Goal: Task Accomplishment & Management: Manage account settings

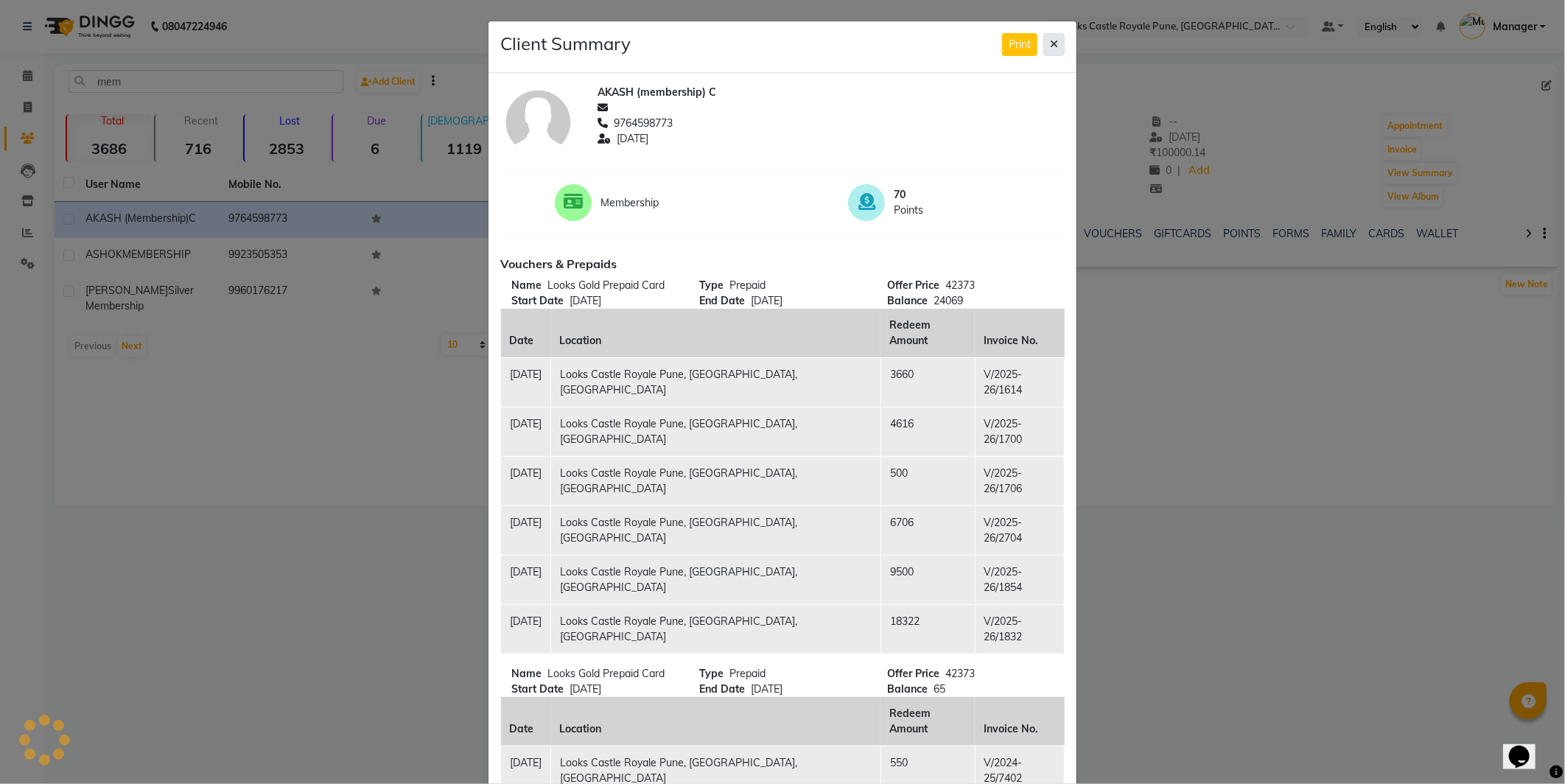
click at [1049, 35] on button at bounding box center [1054, 44] width 21 height 23
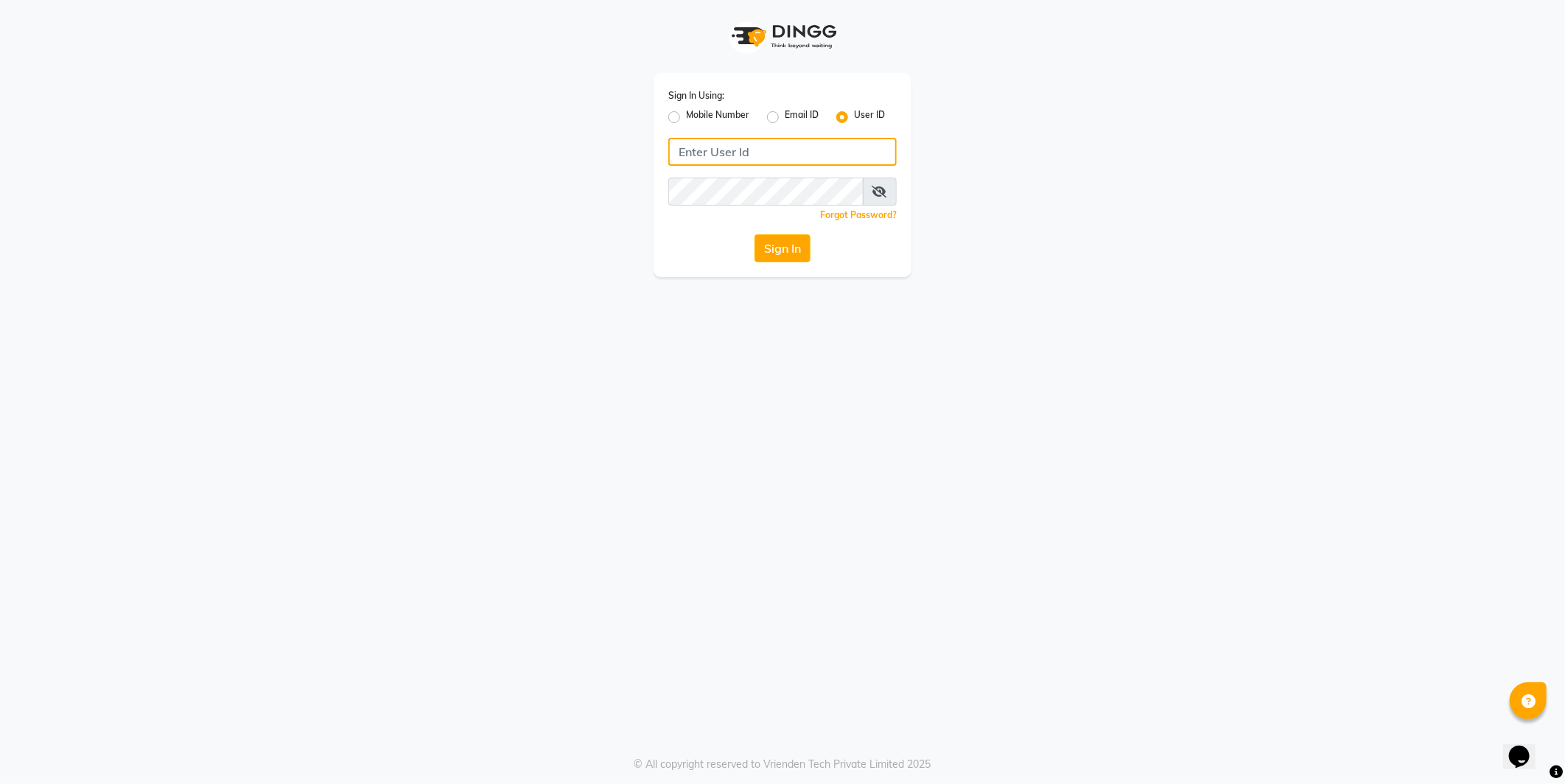
type input "e2555-01"
click at [800, 254] on button "Sign In" at bounding box center [782, 247] width 56 height 28
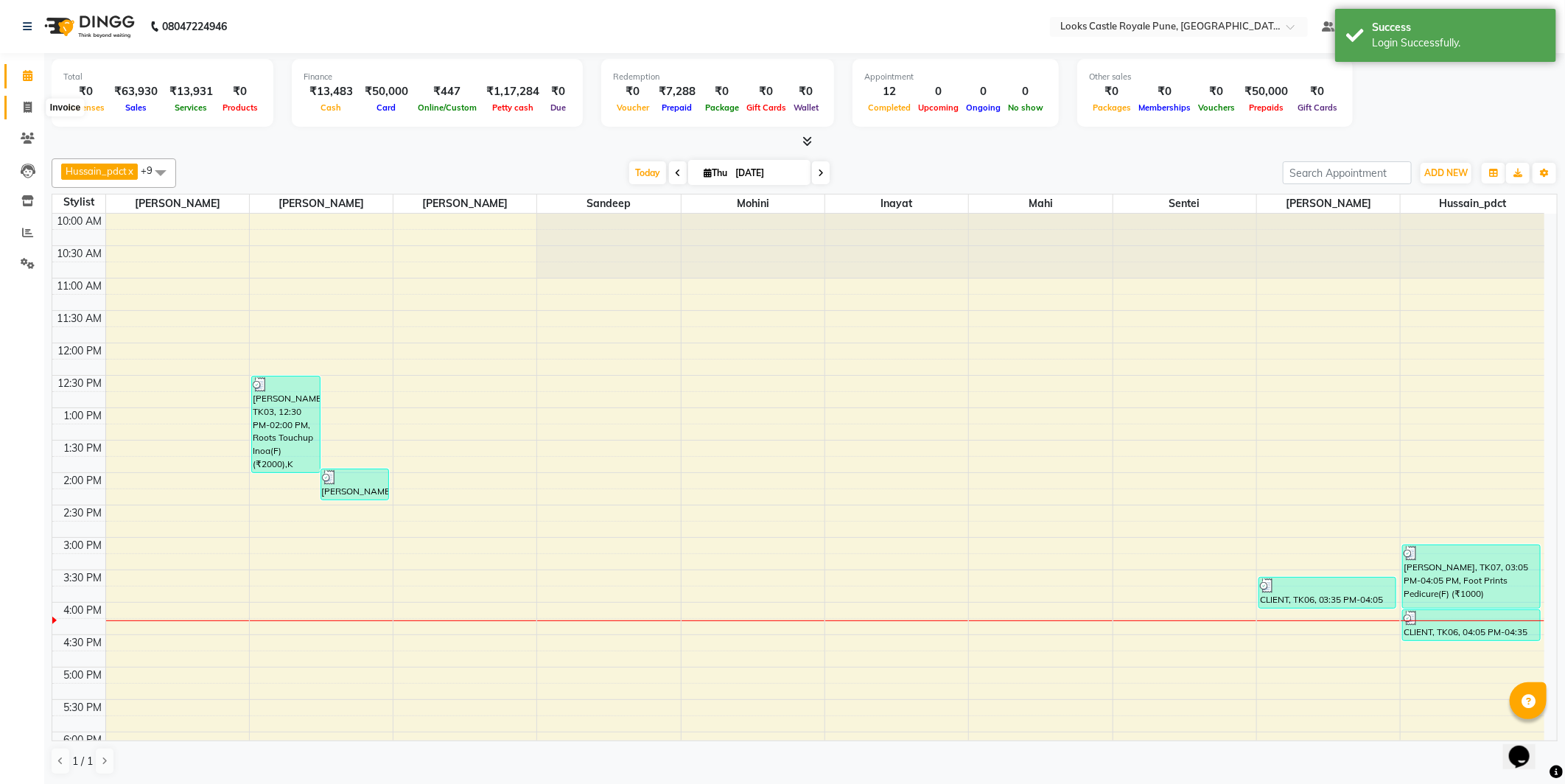
click at [15, 113] on span at bounding box center [28, 108] width 26 height 17
select select "service"
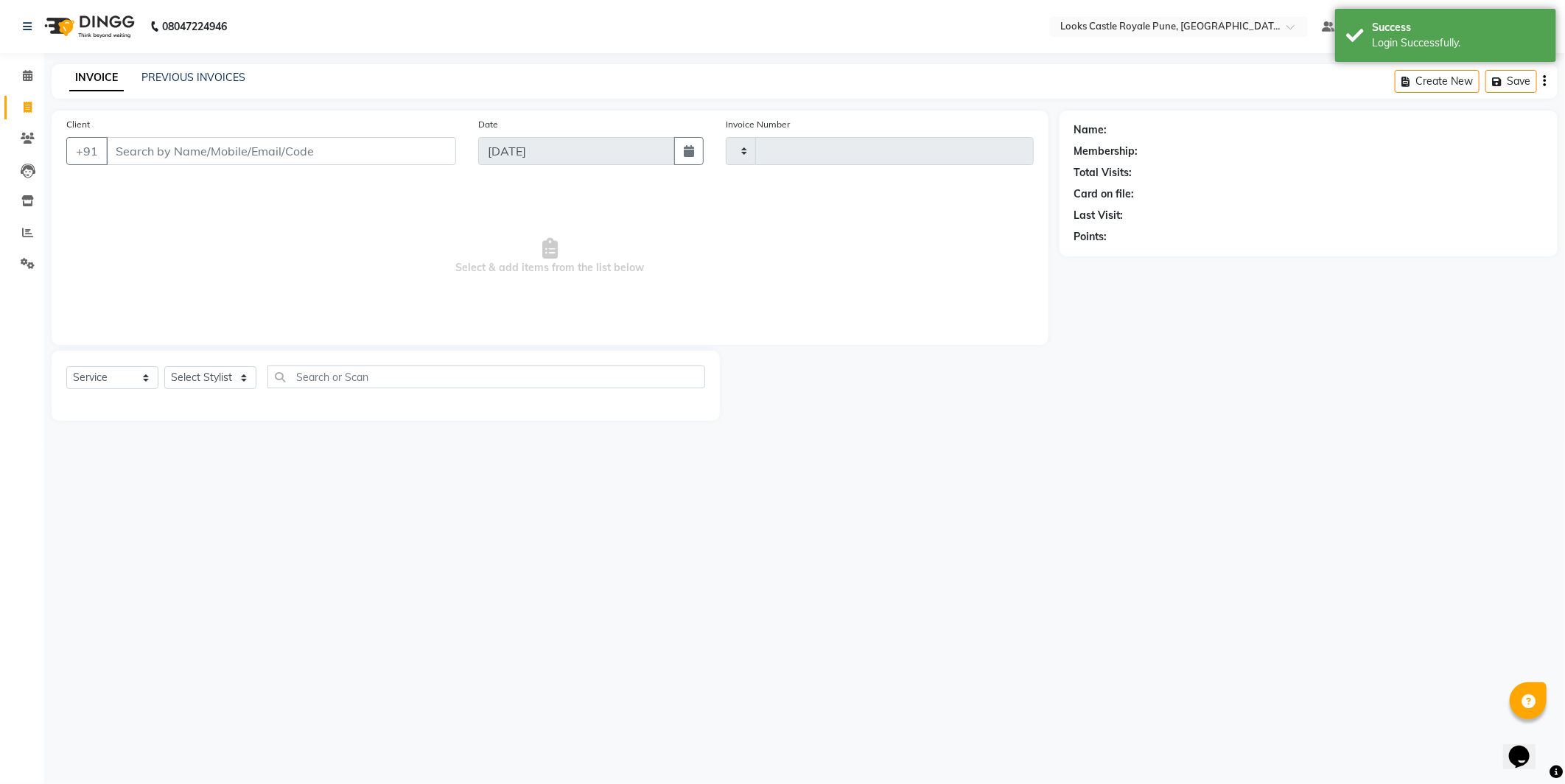
type input "2756"
select select "5915"
type input "9999999999"
select select "1: Object"
click at [175, 382] on select "Select Stylist Akshay Alisha Amir Anjali Arif Arman Christy Danish Eli Gloria H…" at bounding box center [210, 377] width 92 height 23
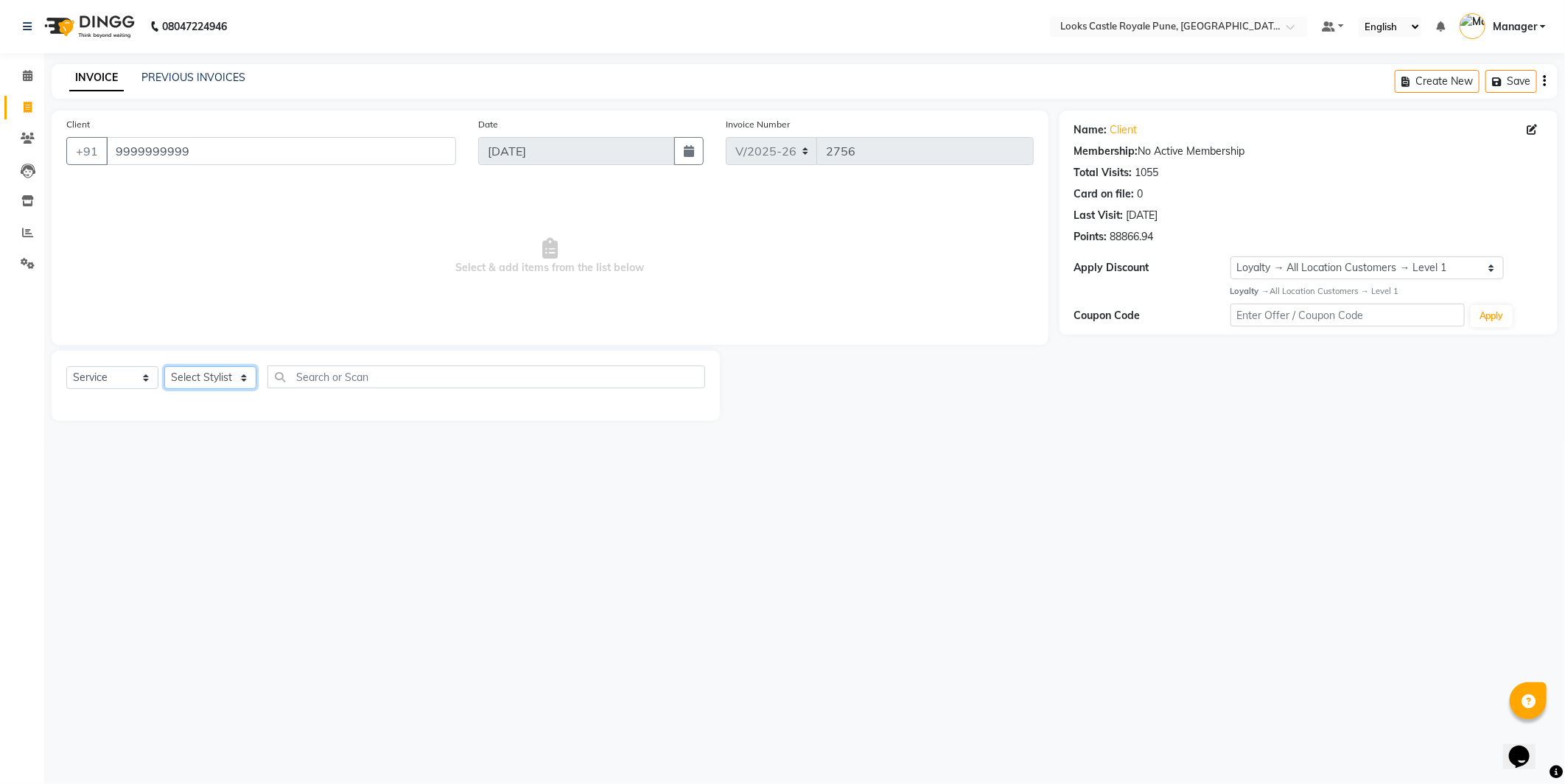
select select "43056"
click at [165, 367] on select "Select Stylist Akshay Alisha Amir Anjali Arif Arman Christy Danish Eli Gloria H…" at bounding box center [210, 377] width 92 height 23
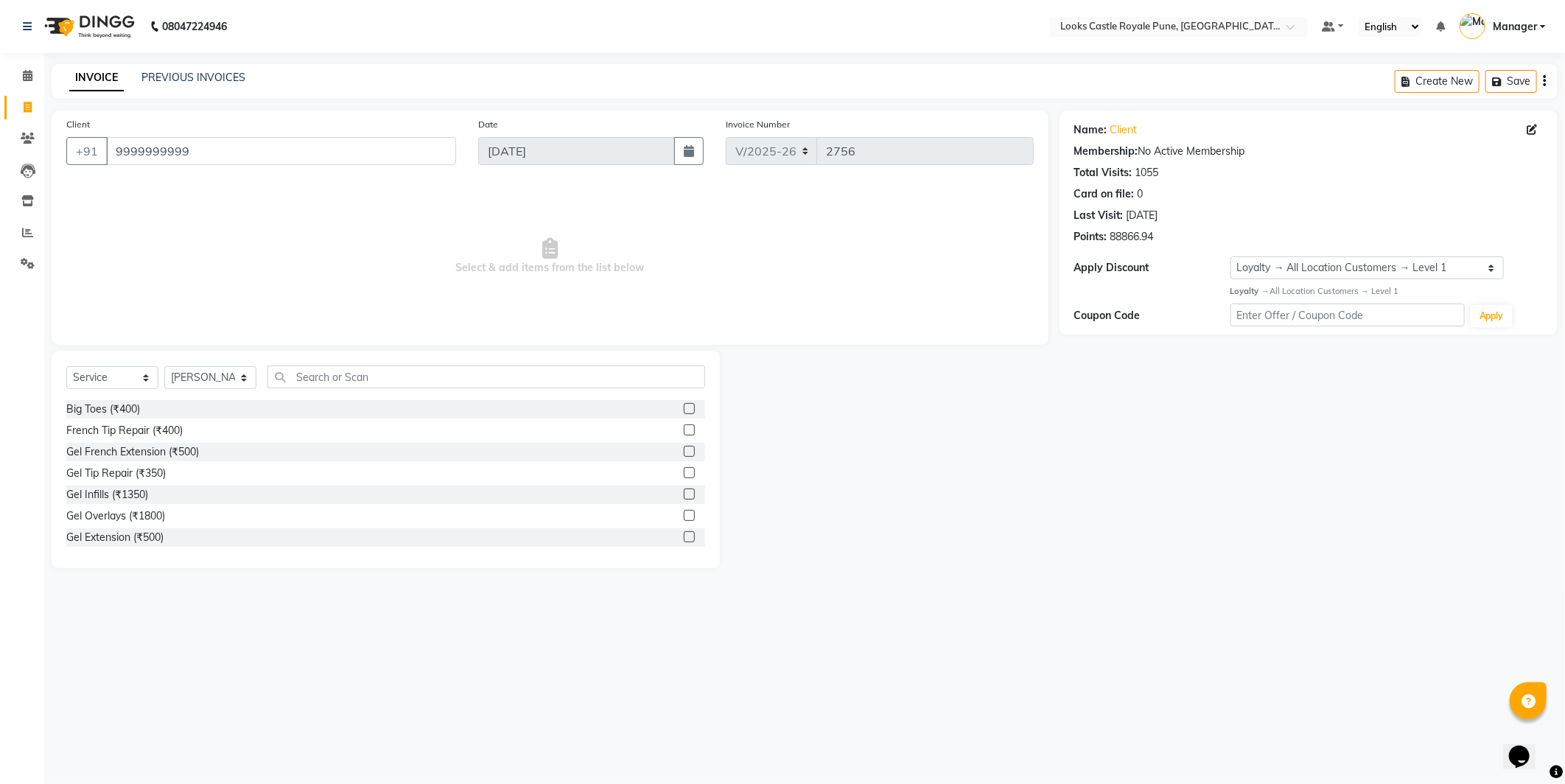
click at [293, 389] on div "Select Service Product Membership Package Voucher Prepaid Gift Card Select Styl…" at bounding box center [385, 383] width 639 height 35
click at [293, 376] on input "text" at bounding box center [486, 377] width 438 height 23
type input "CUT"
click at [113, 431] on div "Stylist Cut(M) (₹700)" at bounding box center [114, 430] width 96 height 15
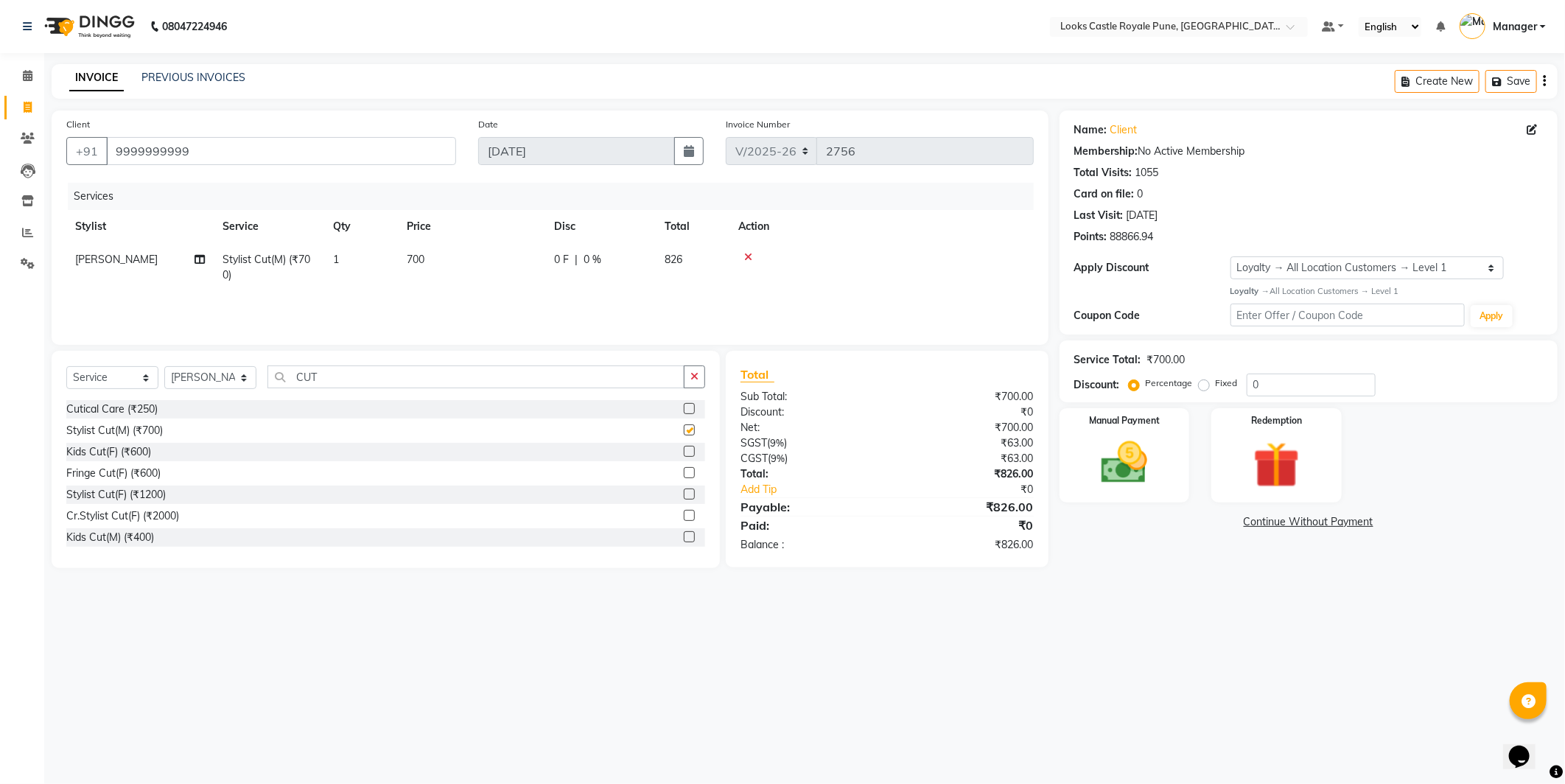
checkbox input "false"
click at [486, 267] on td "700" at bounding box center [472, 267] width 148 height 49
select select "43056"
drag, startPoint x: 536, startPoint y: 262, endPoint x: 122, endPoint y: 261, distance: 414.0
click at [122, 261] on tr "Akshay Alisha Amir Anjali Arif Arman Christy Danish Eli Gloria Hafiz Hussain_pd…" at bounding box center [549, 271] width 968 height 56
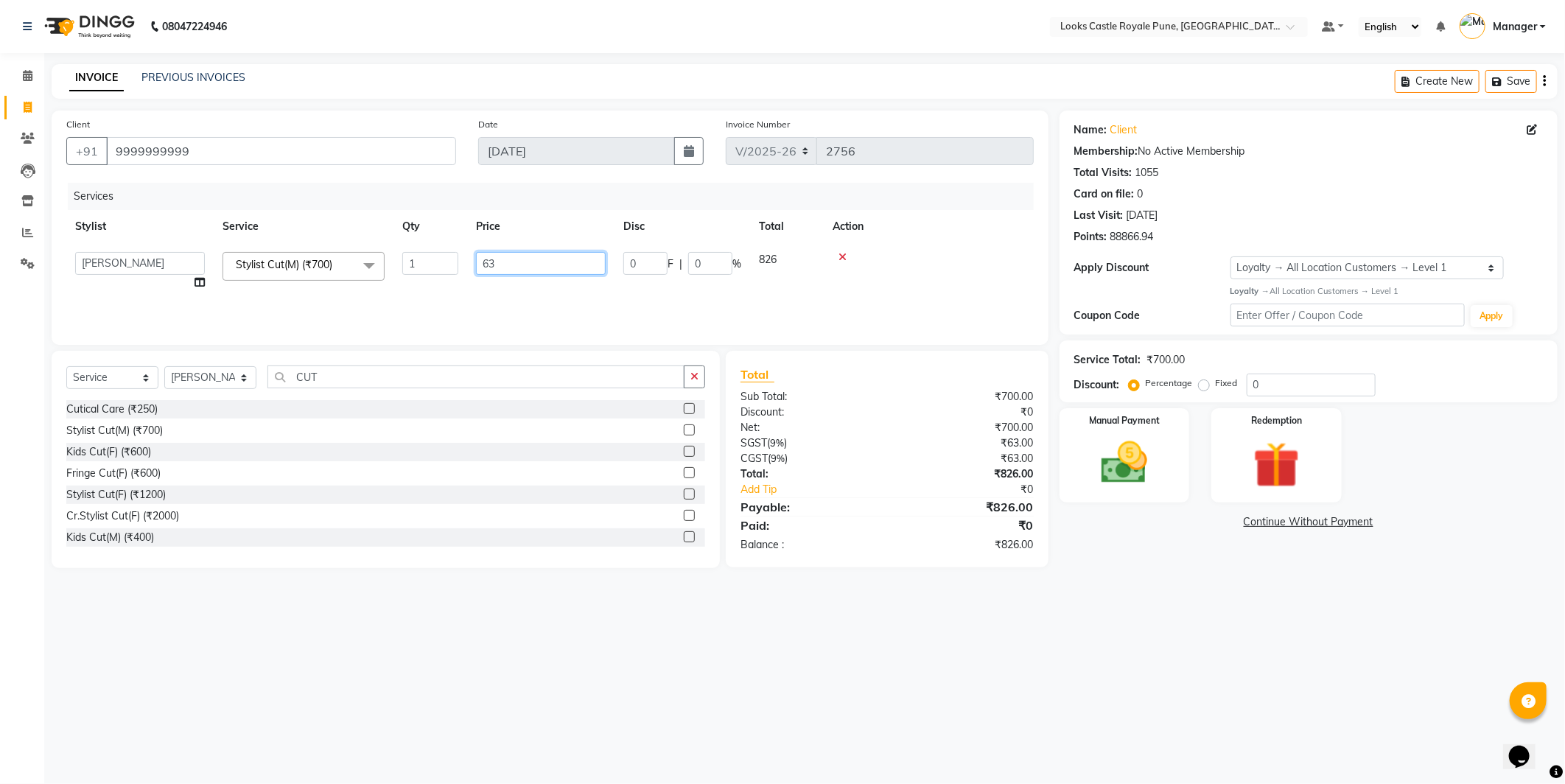
type input "636"
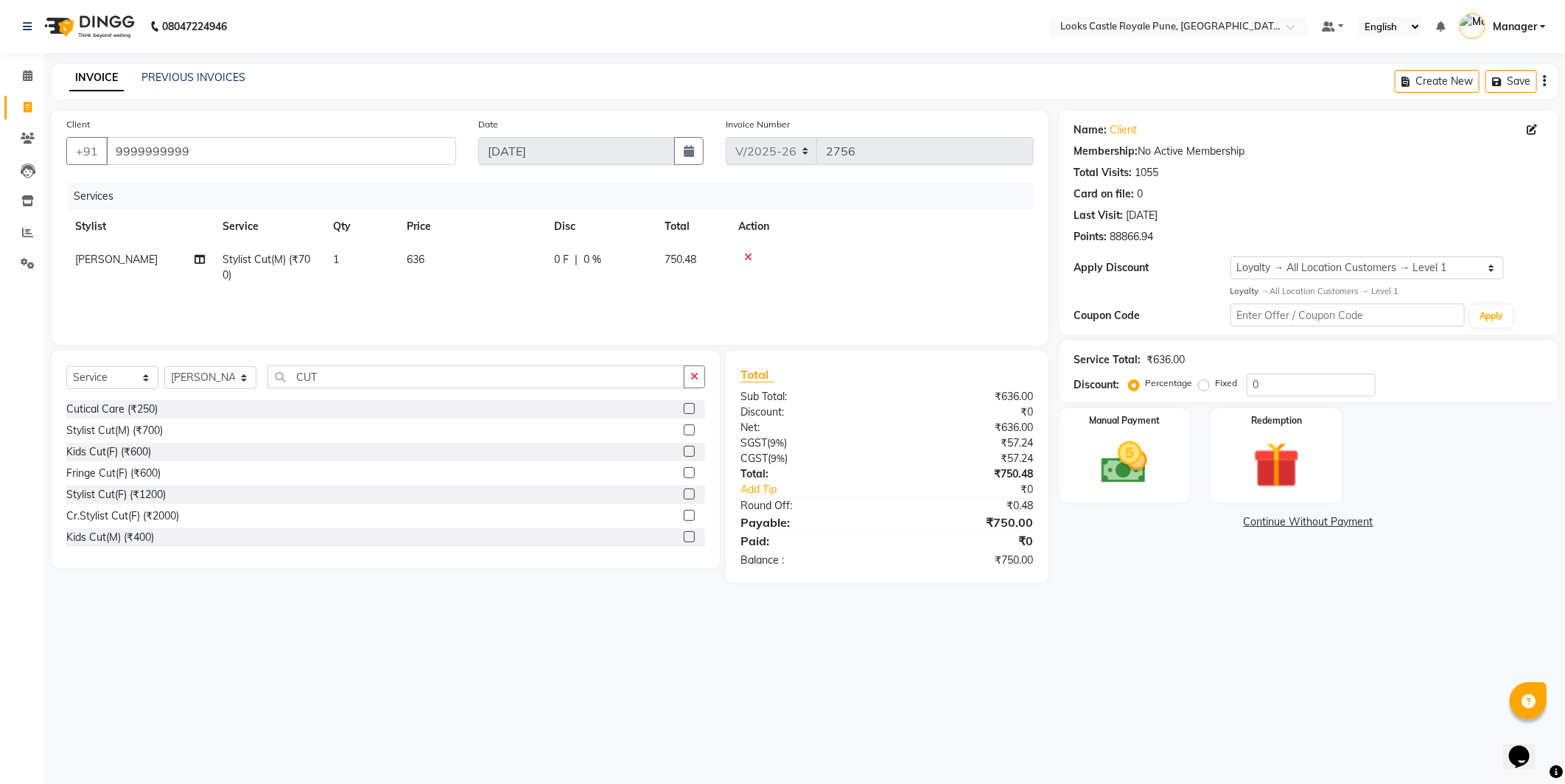
drag, startPoint x: 1099, startPoint y: 693, endPoint x: 1113, endPoint y: 442, distance: 251.4
click at [1102, 686] on div "08047224946 Select Location × Looks Castle Royale Pune, Pune, Maharashtra Defau…" at bounding box center [782, 392] width 1565 height 784
click at [1113, 438] on img at bounding box center [1124, 463] width 79 height 56
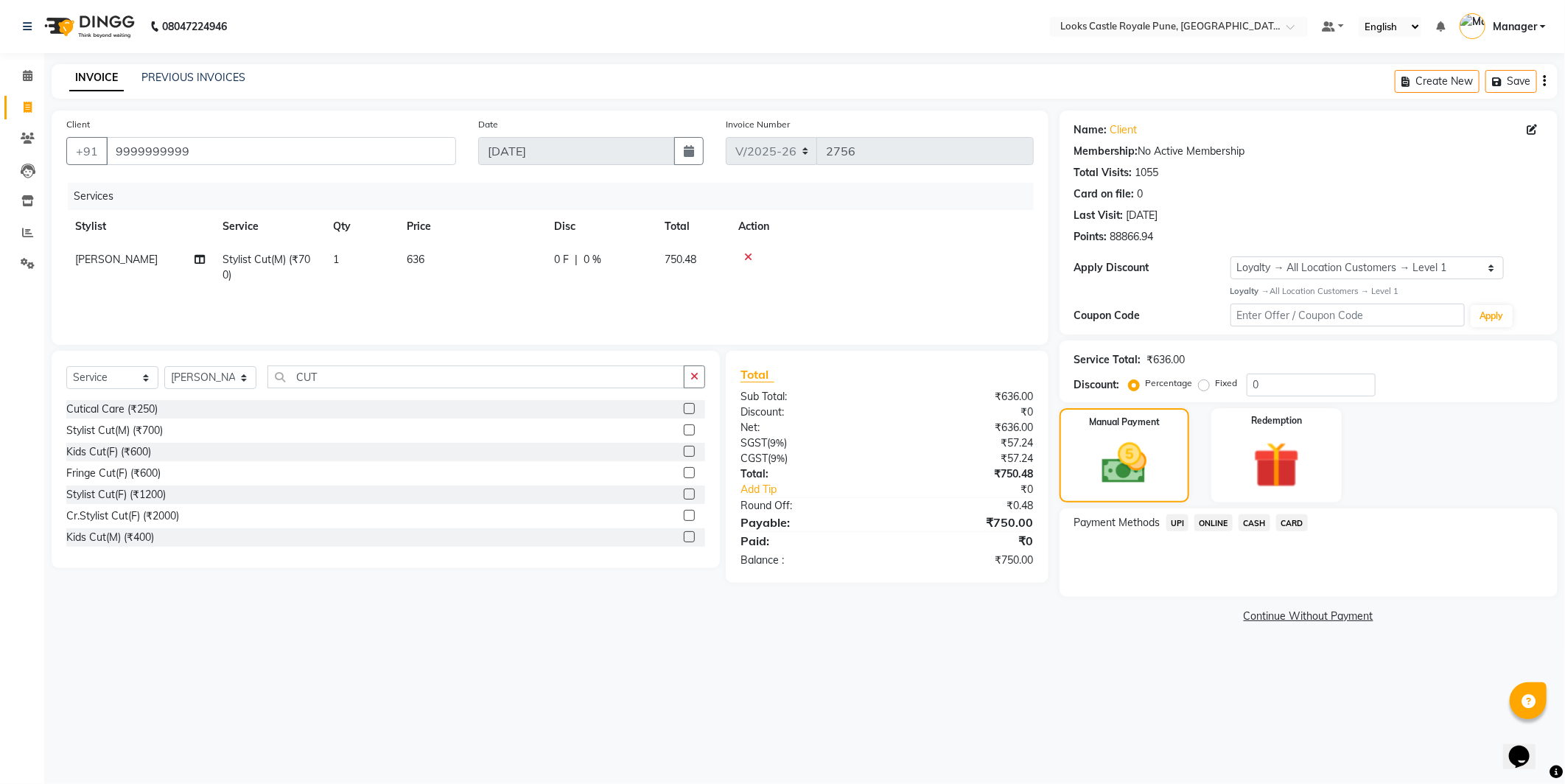
click at [1179, 520] on span "UPI" at bounding box center [1178, 522] width 23 height 17
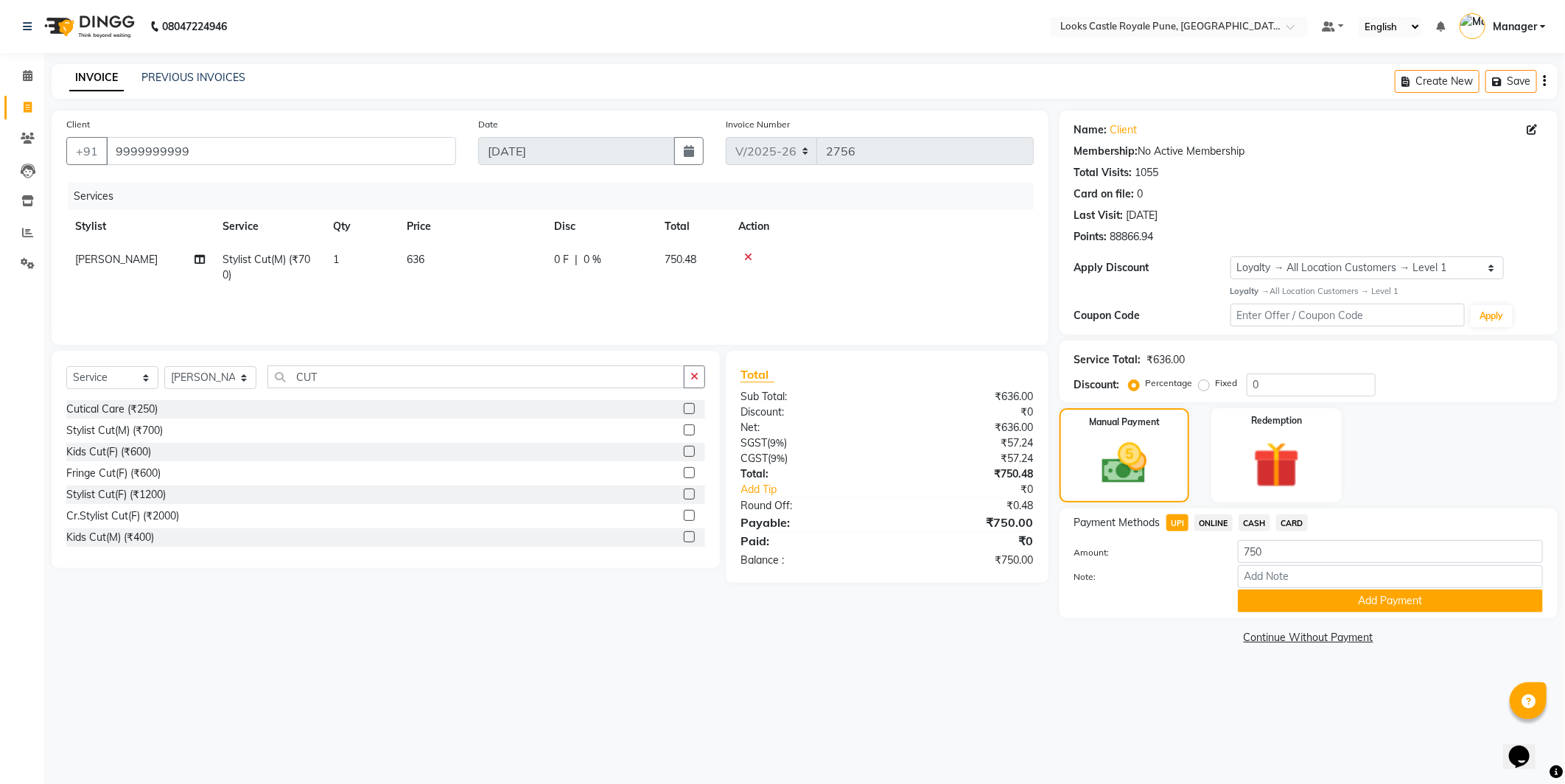
click at [1258, 521] on span "CASH" at bounding box center [1254, 522] width 32 height 17
click at [1317, 605] on button "Add Payment" at bounding box center [1391, 601] width 305 height 23
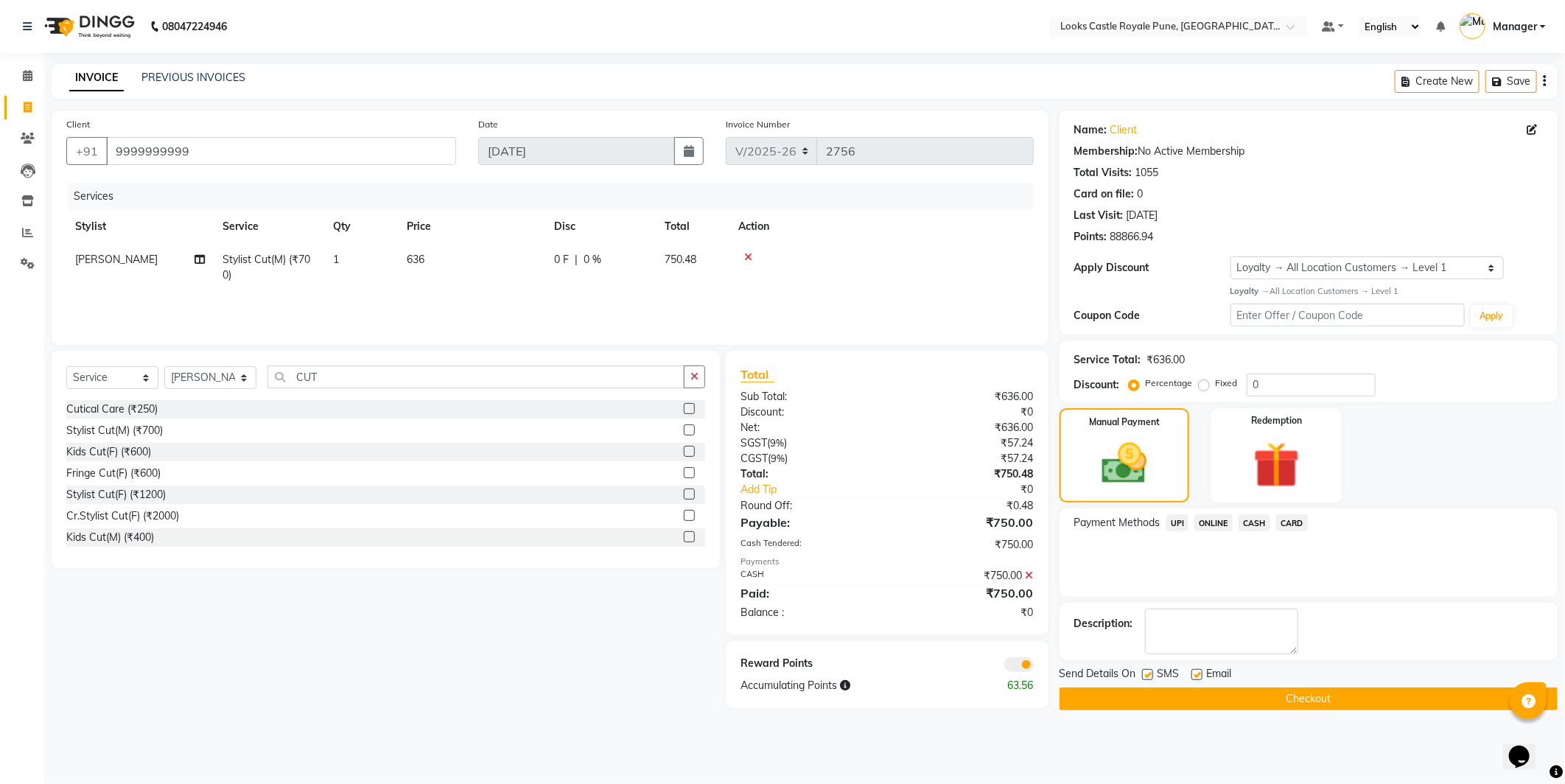
click at [1318, 694] on button "Checkout" at bounding box center [1309, 699] width 499 height 23
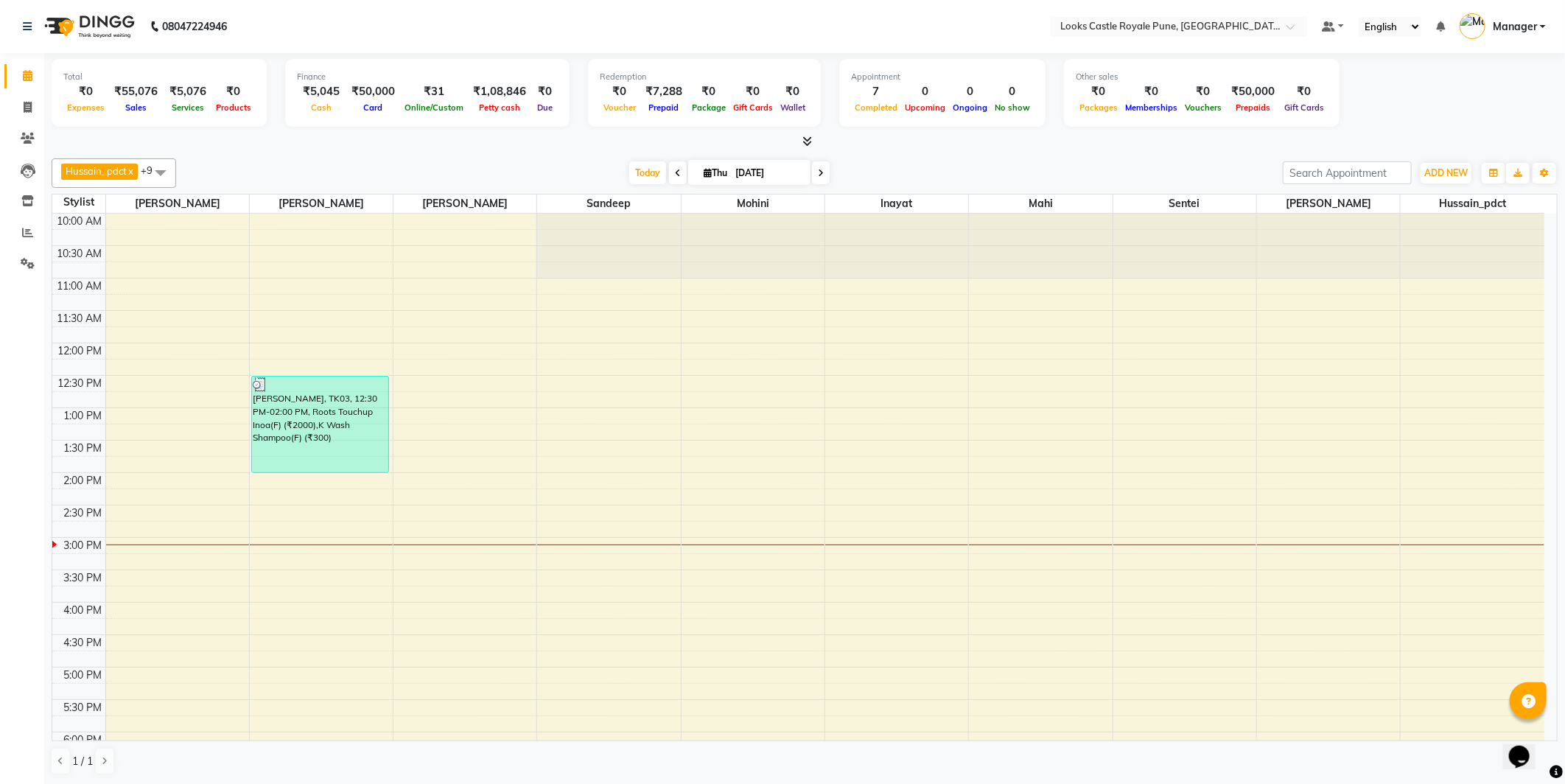
scroll to position [261, 0]
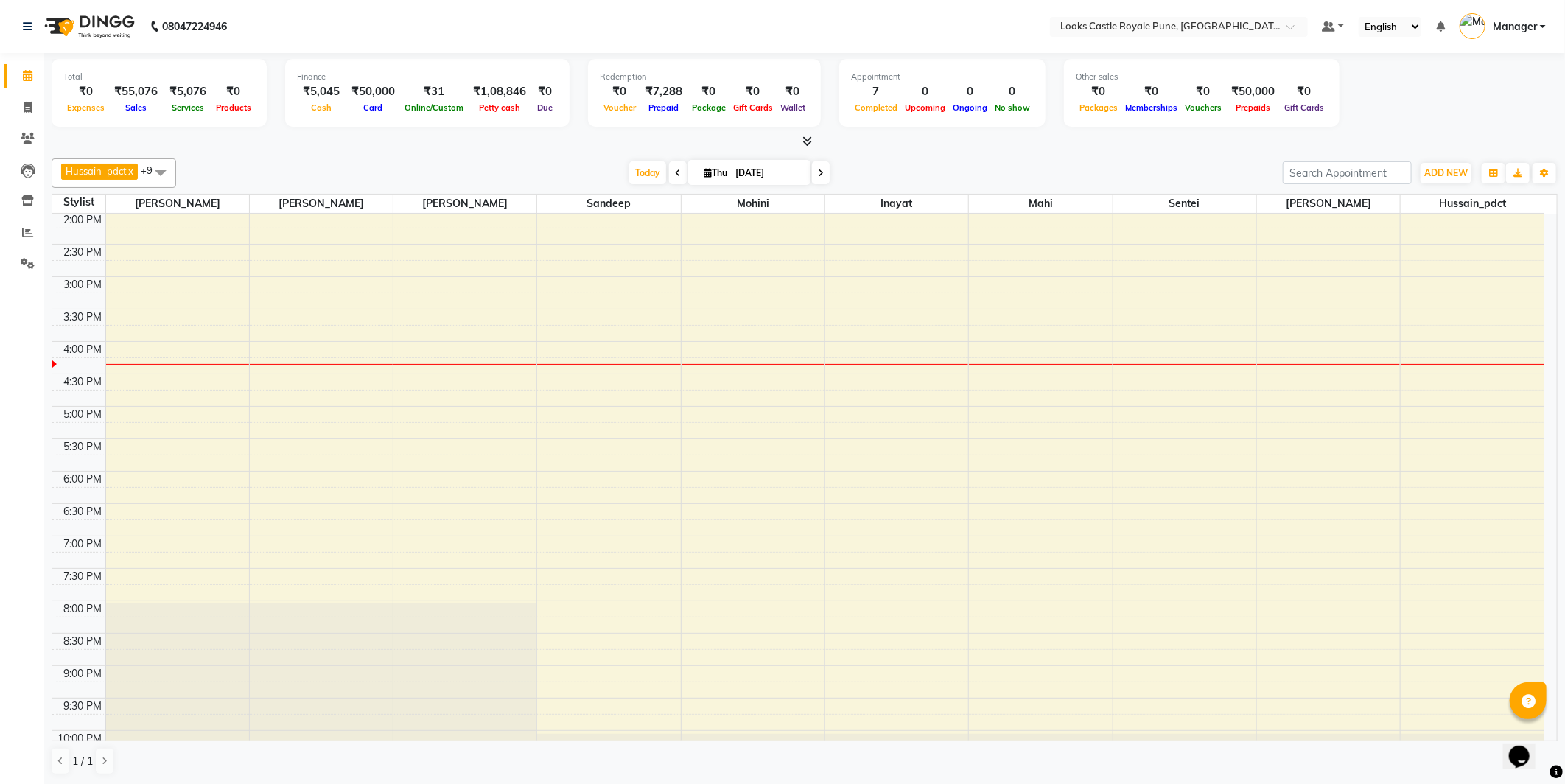
click at [1269, 143] on div at bounding box center [805, 141] width 1506 height 15
click at [20, 105] on span at bounding box center [28, 108] width 26 height 17
select select "service"
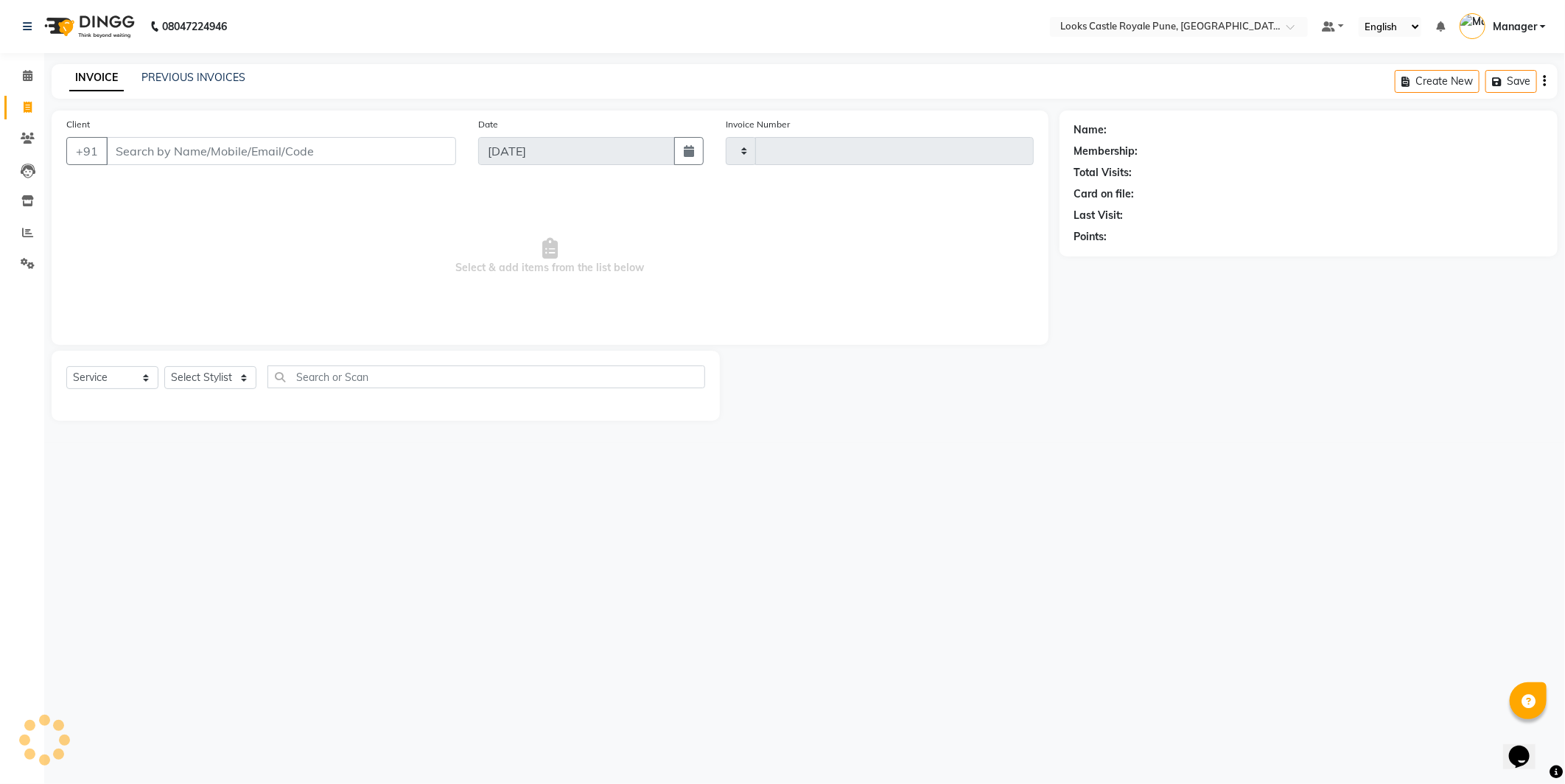
type input "2757"
select select "5915"
type input "9822555514"
select select "1: Object"
click at [223, 335] on div "Client +91 9822555514 Date 04-09-2025 Invoice Number V/2025 V/2025-26 2757 Sele…" at bounding box center [550, 227] width 997 height 234
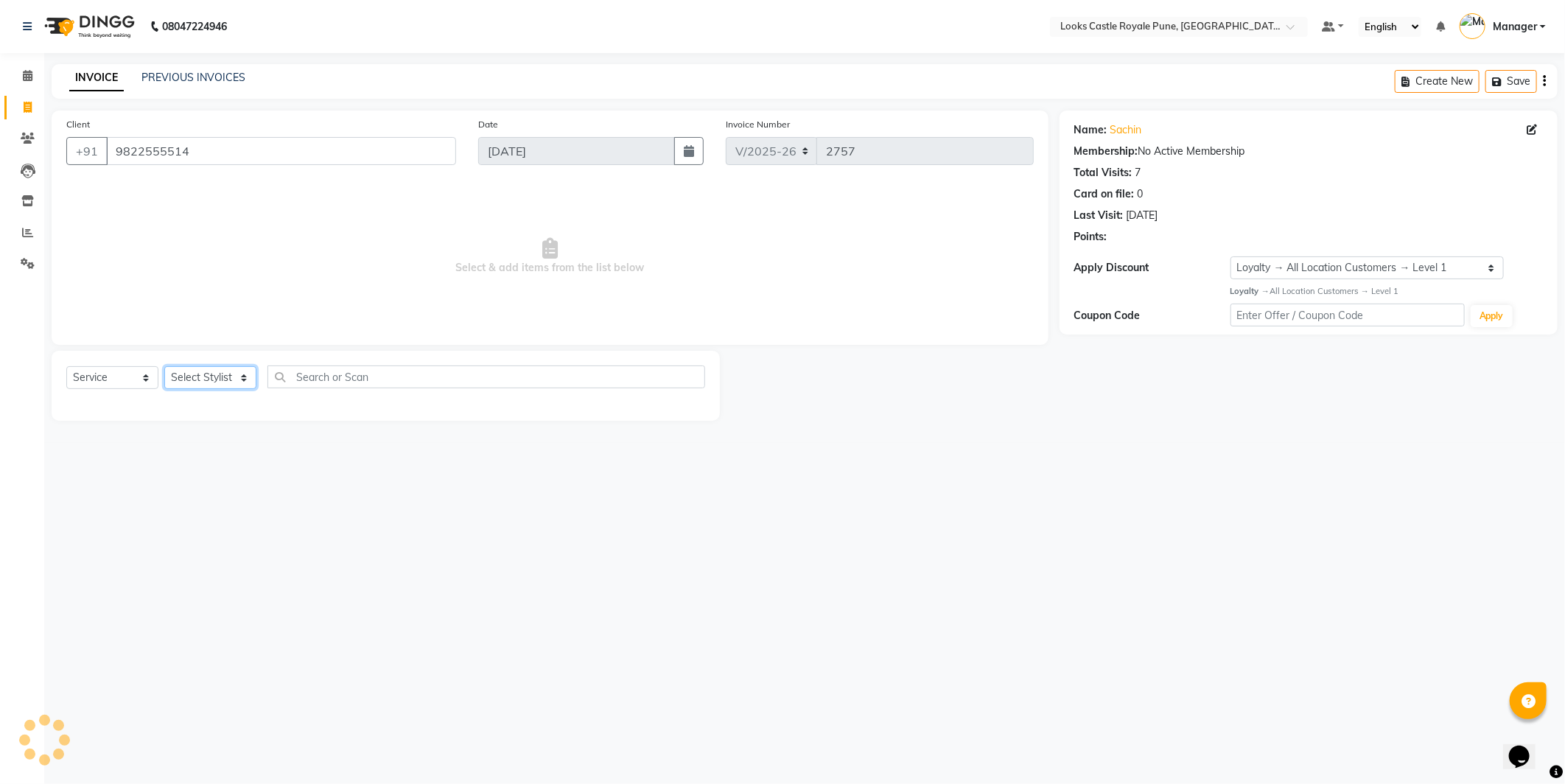
click at [217, 367] on select "Select Stylist" at bounding box center [210, 377] width 92 height 23
select select "43056"
click at [165, 367] on select "Select Stylist Akshay Alisha Amir Anjali Arif Arman Christy Danish Eli Gloria H…" at bounding box center [210, 377] width 92 height 23
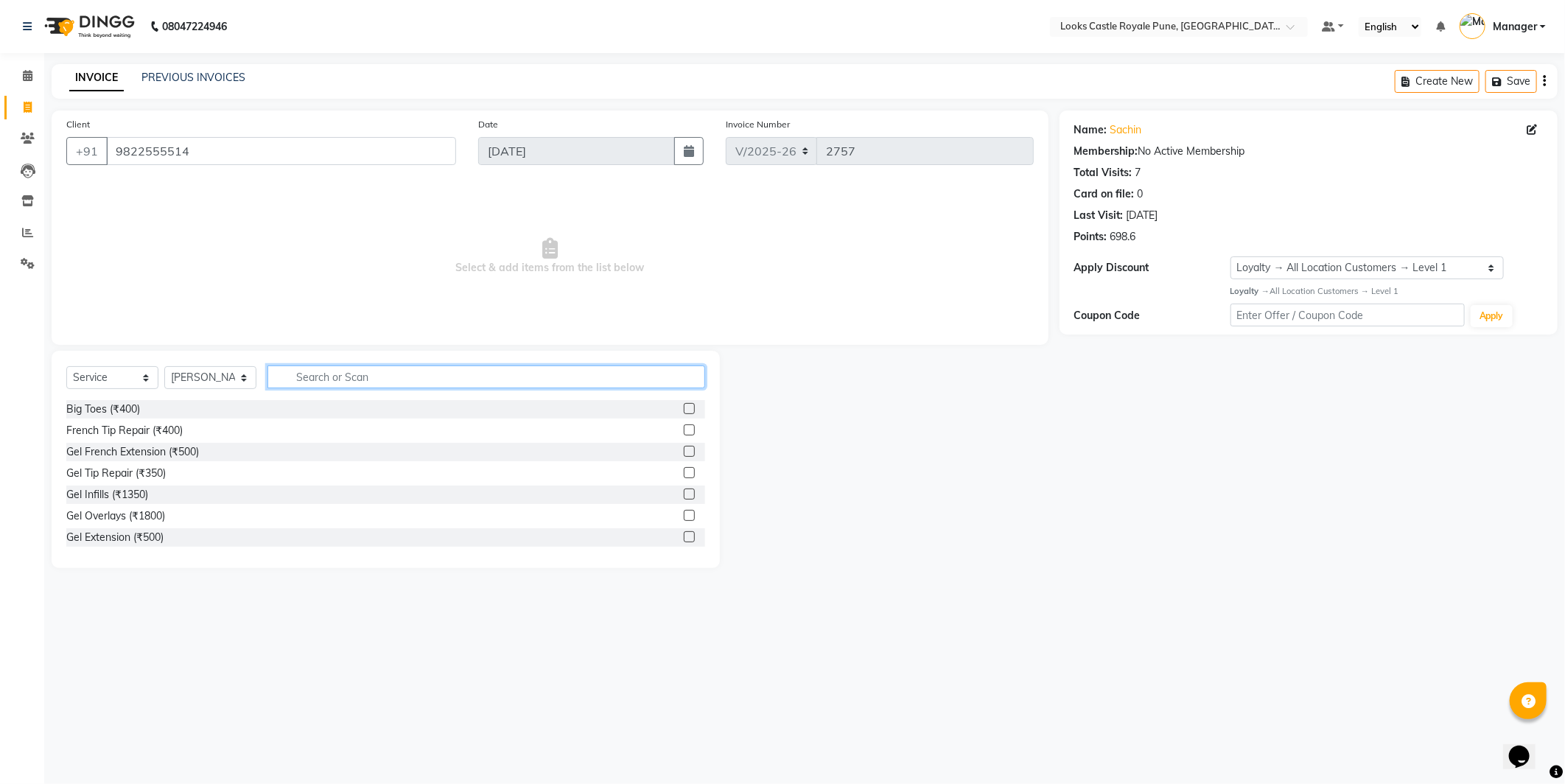
click at [340, 386] on input "text" at bounding box center [486, 377] width 438 height 23
type input "CUT"
click at [108, 424] on div "Stylist Cut(M) (₹700)" at bounding box center [114, 430] width 96 height 15
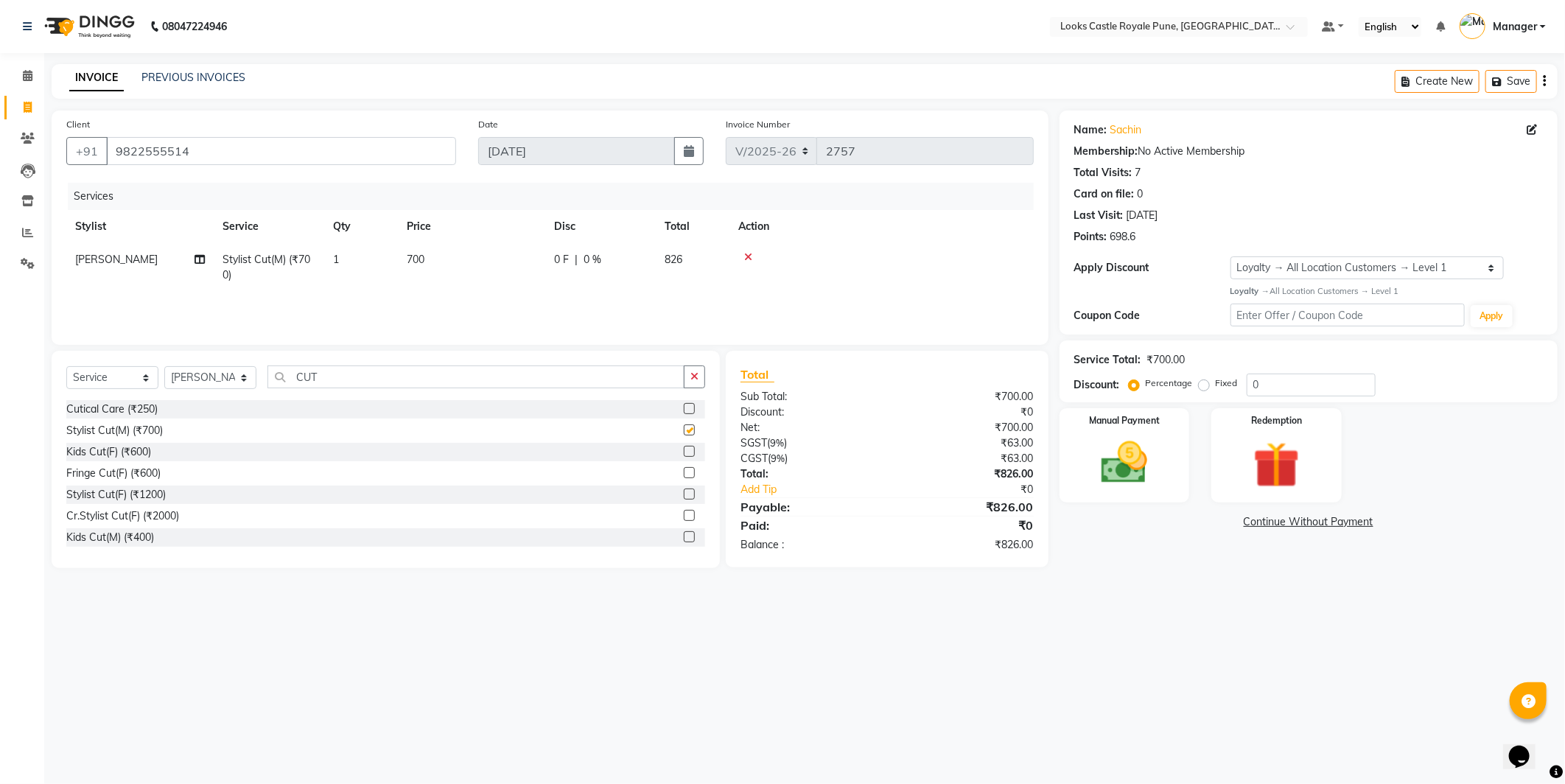
checkbox input "false"
click at [463, 262] on td "700" at bounding box center [472, 267] width 148 height 49
select select "43056"
drag, startPoint x: 520, startPoint y: 253, endPoint x: 461, endPoint y: 254, distance: 59.0
click at [461, 254] on tr "Akshay Alisha Amir Anjali Arif Arman Christy Danish Eli Gloria Hafiz Hussain_pd…" at bounding box center [549, 271] width 968 height 56
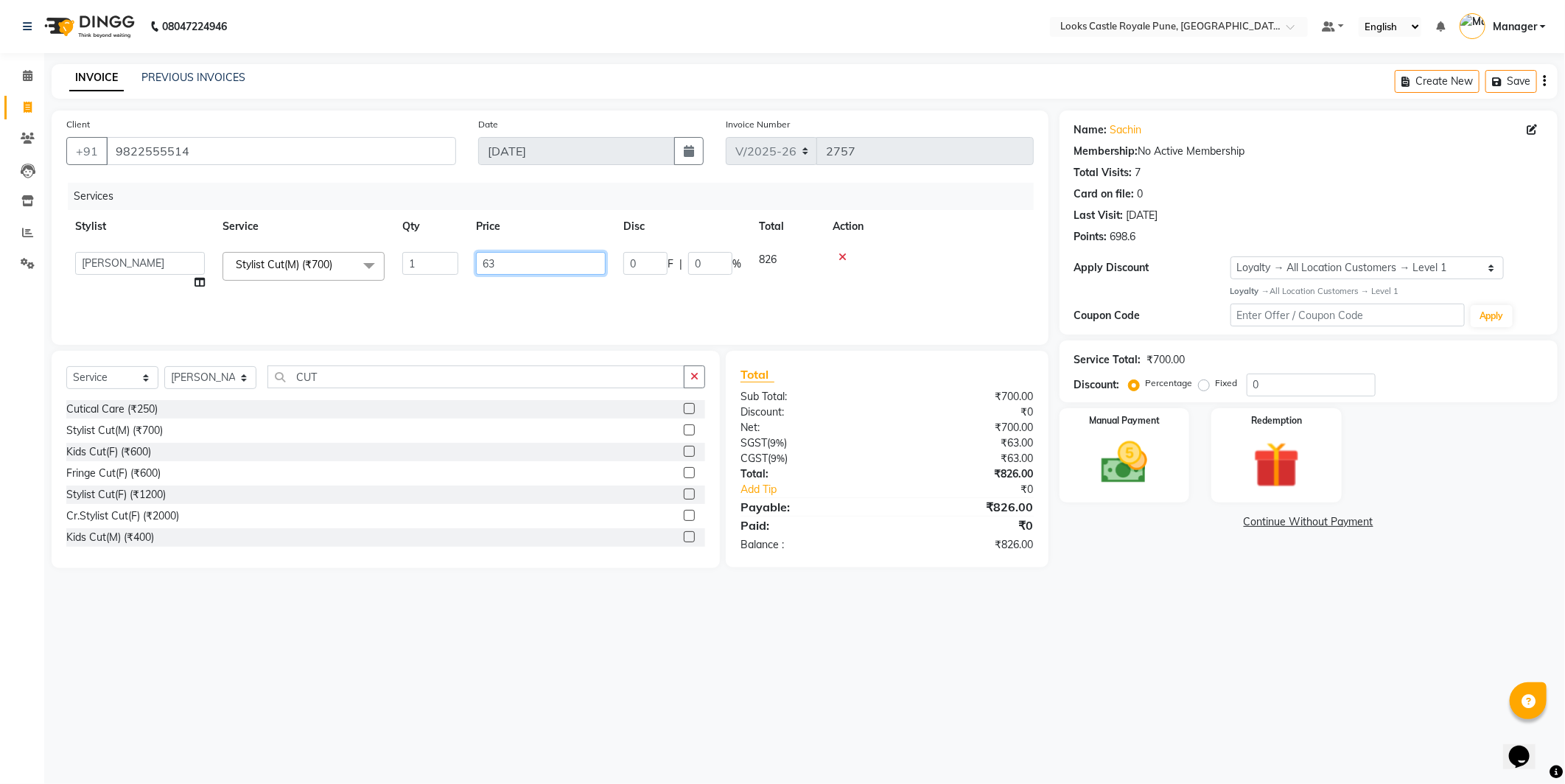
type input "636"
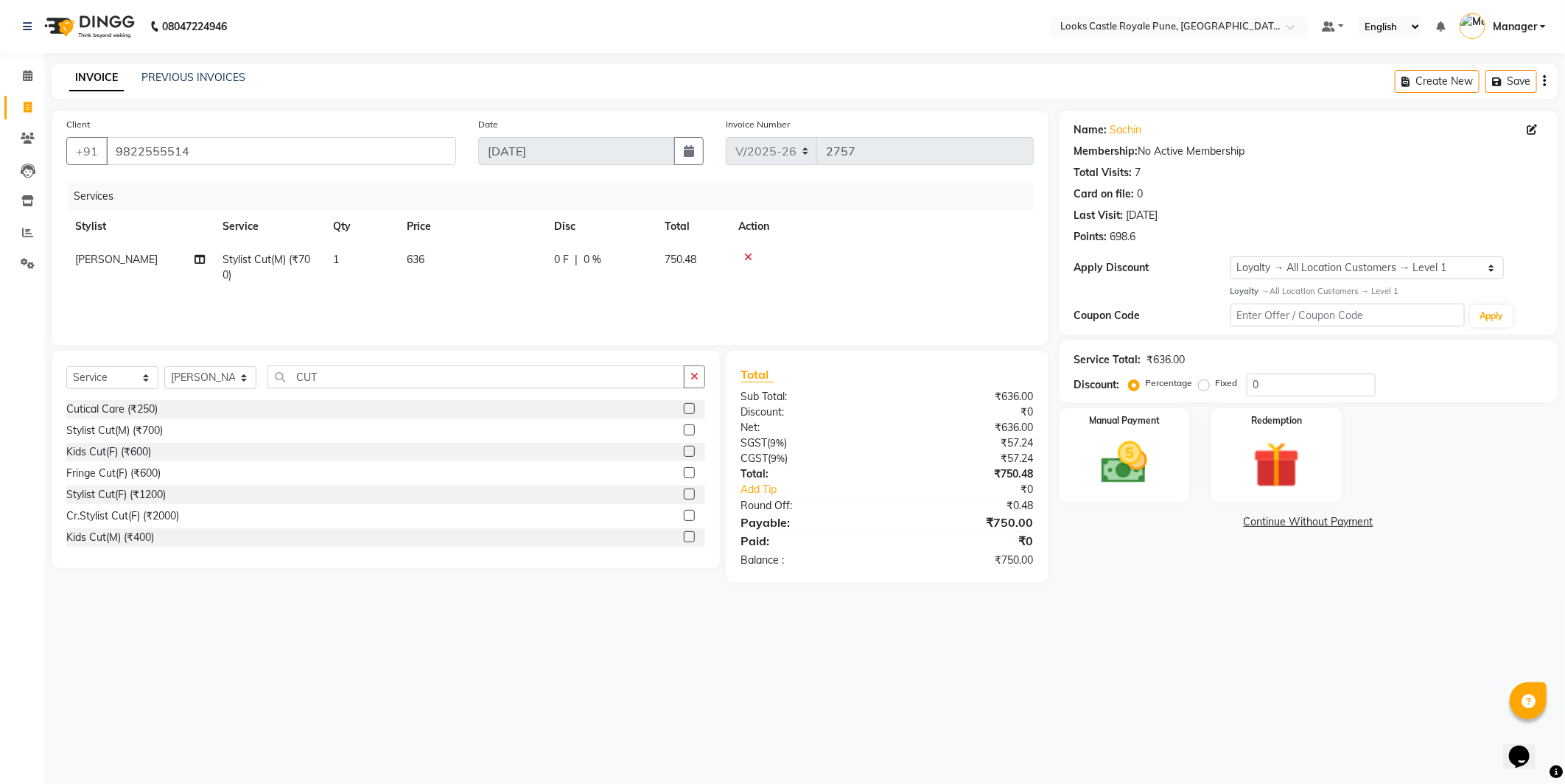
drag, startPoint x: 1201, startPoint y: 624, endPoint x: 1191, endPoint y: 578, distance: 47.1
click at [1201, 618] on div "08047224946 Select Location × Looks Castle Royale Pune, Pune, Maharashtra Defau…" at bounding box center [782, 392] width 1565 height 784
click at [1156, 501] on div "Manual Payment" at bounding box center [1124, 455] width 135 height 98
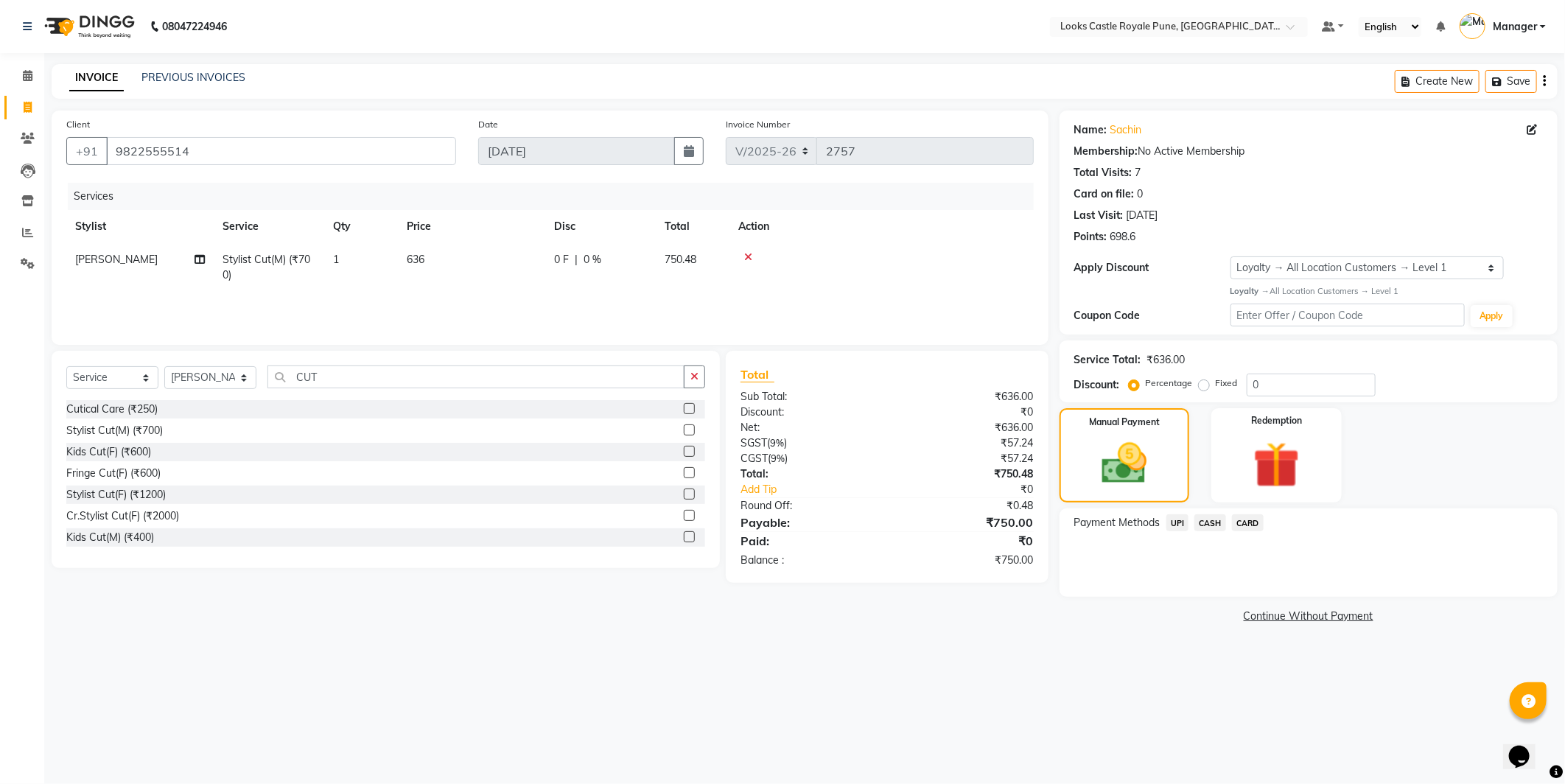
click at [1212, 523] on span "CASH" at bounding box center [1211, 522] width 32 height 17
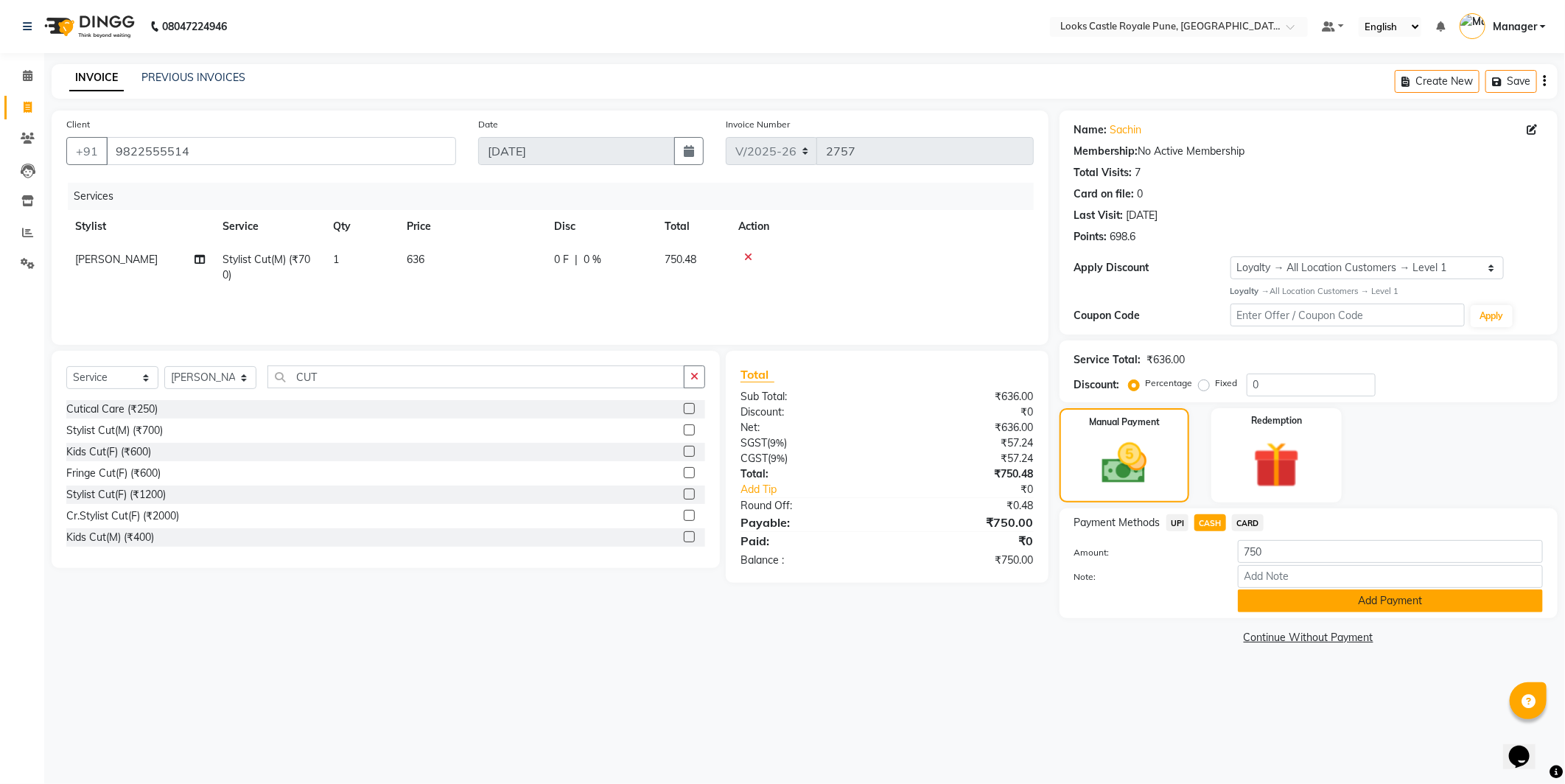
click at [1320, 592] on button "Add Payment" at bounding box center [1391, 601] width 305 height 23
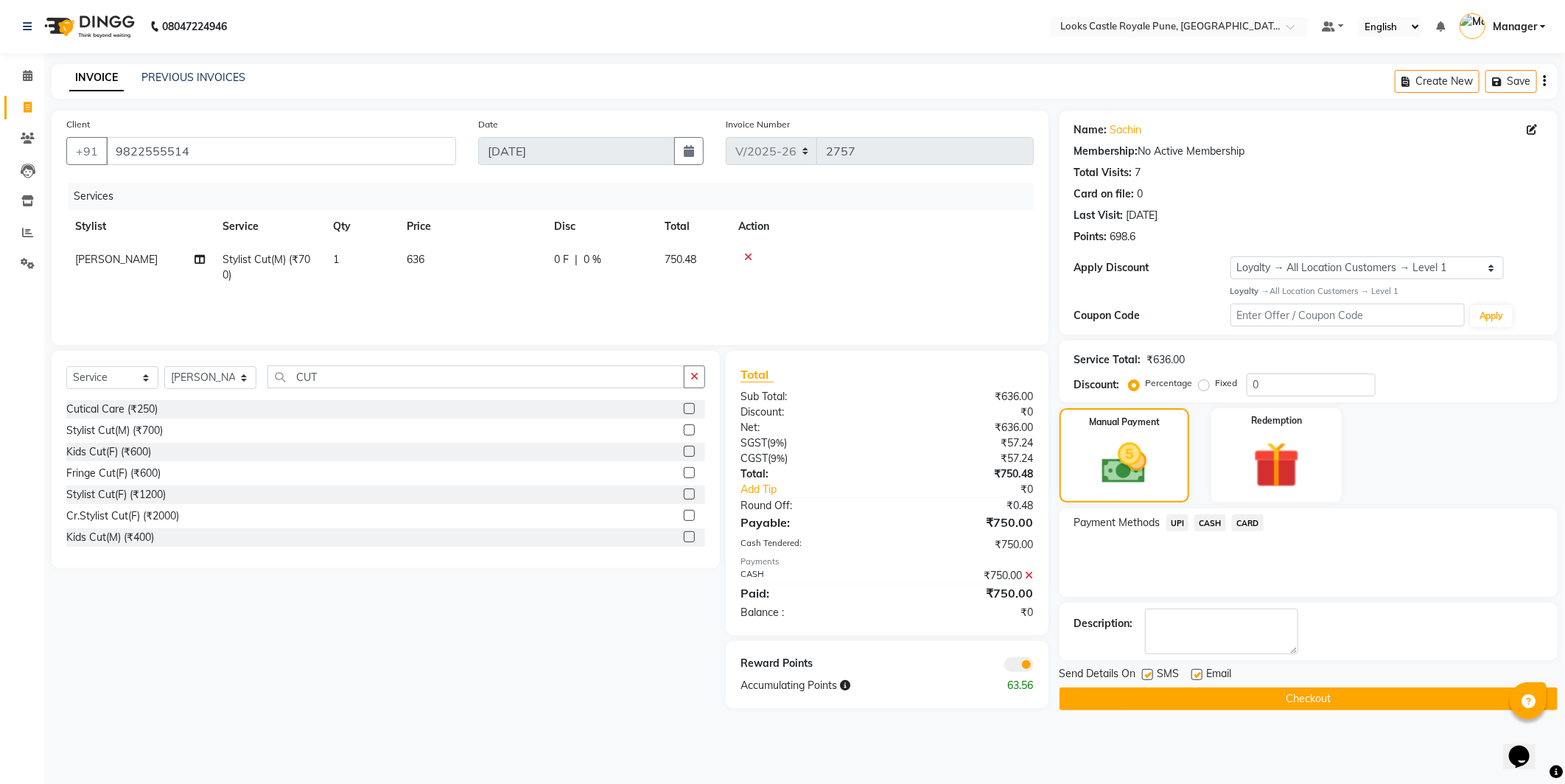
click at [1310, 685] on div "Send Details On SMS Email Checkout" at bounding box center [1309, 688] width 499 height 44
click at [1310, 723] on main "INVOICE PREVIOUS INVOICES Create New Save Client +91 9822555514 Date 04-09-2025…" at bounding box center [805, 398] width 1520 height 668
click at [1307, 693] on button "Checkout" at bounding box center [1309, 699] width 499 height 23
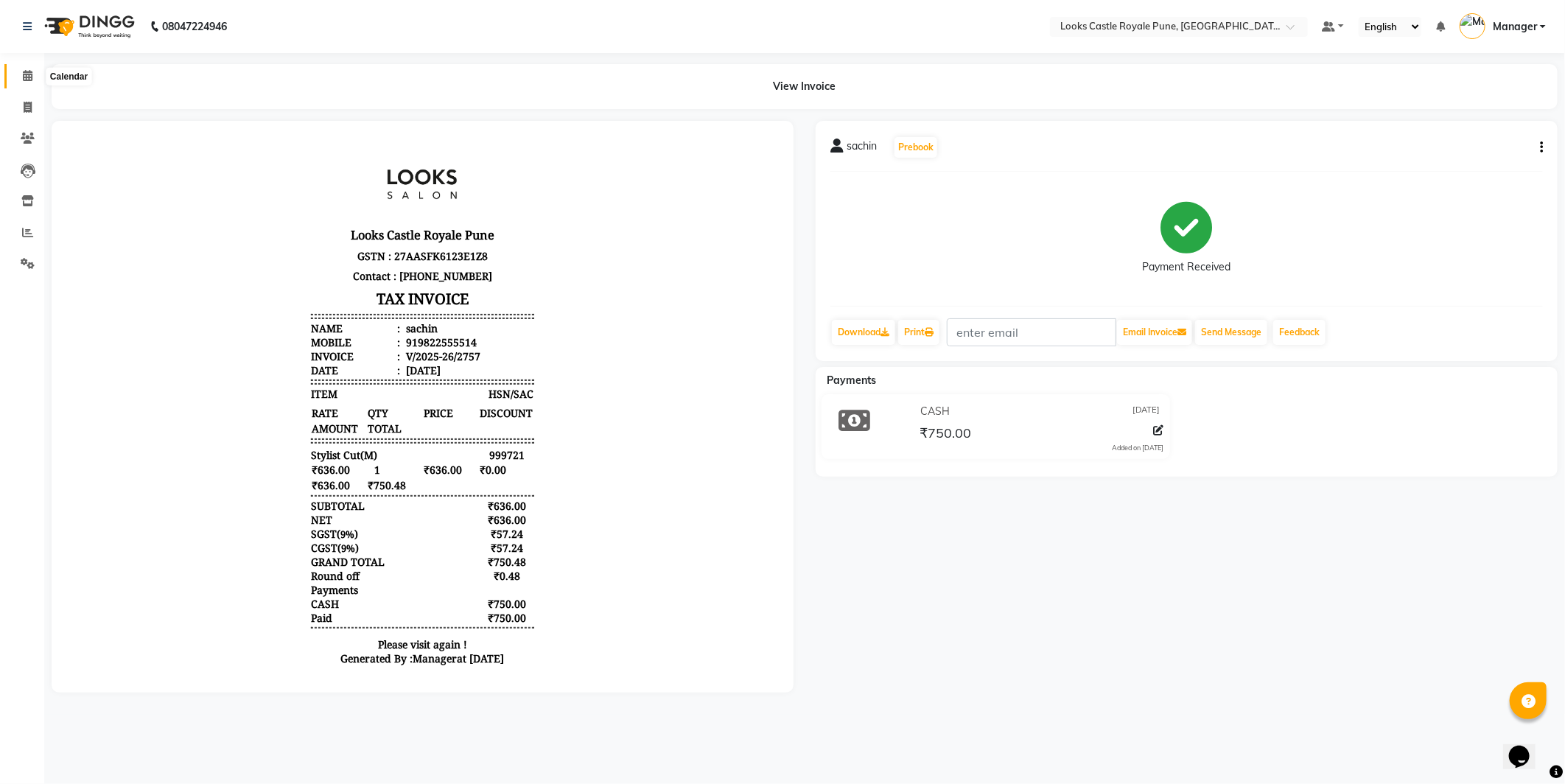
click at [15, 74] on span at bounding box center [28, 76] width 26 height 17
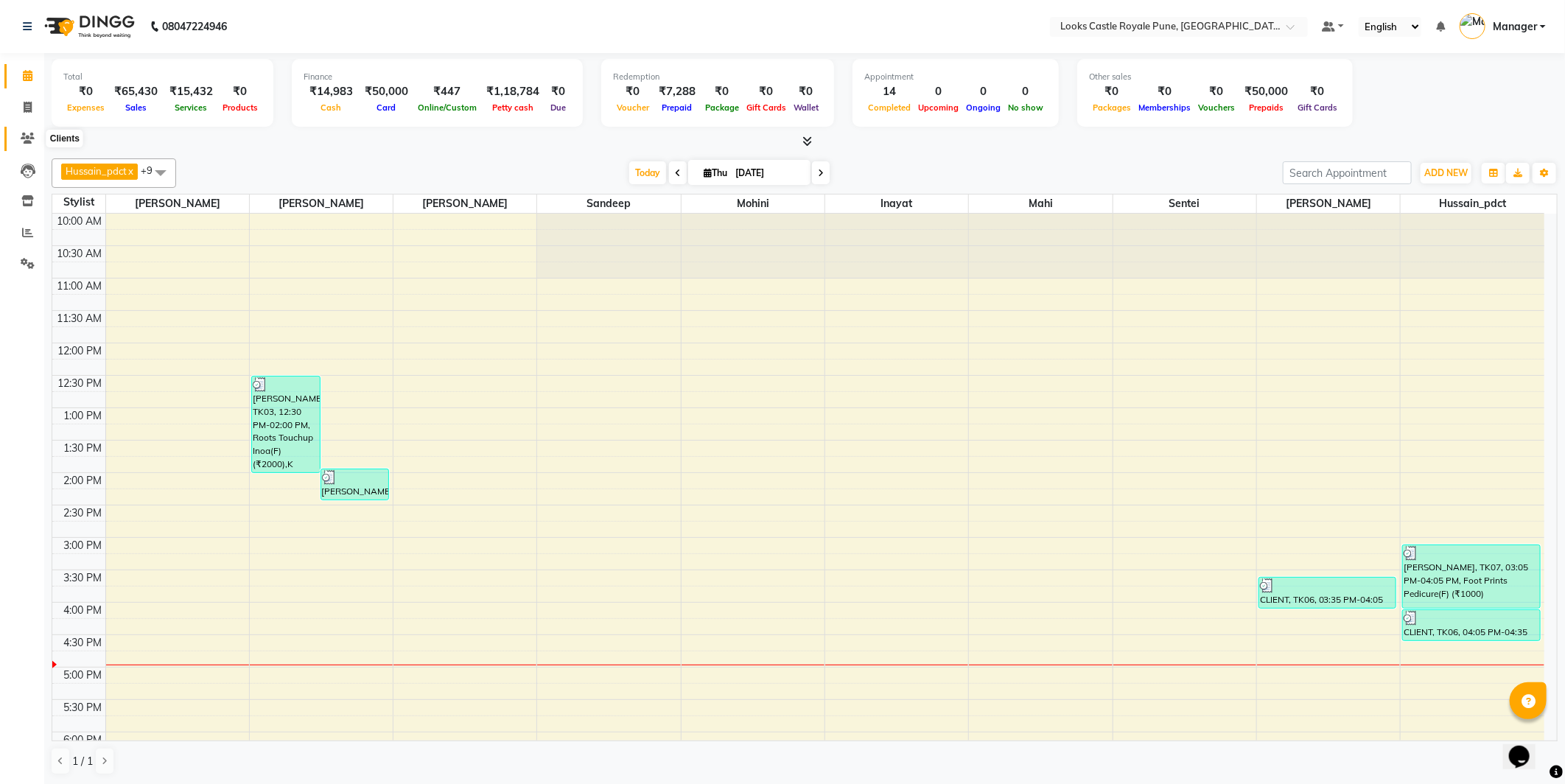
click at [37, 137] on span at bounding box center [28, 139] width 26 height 17
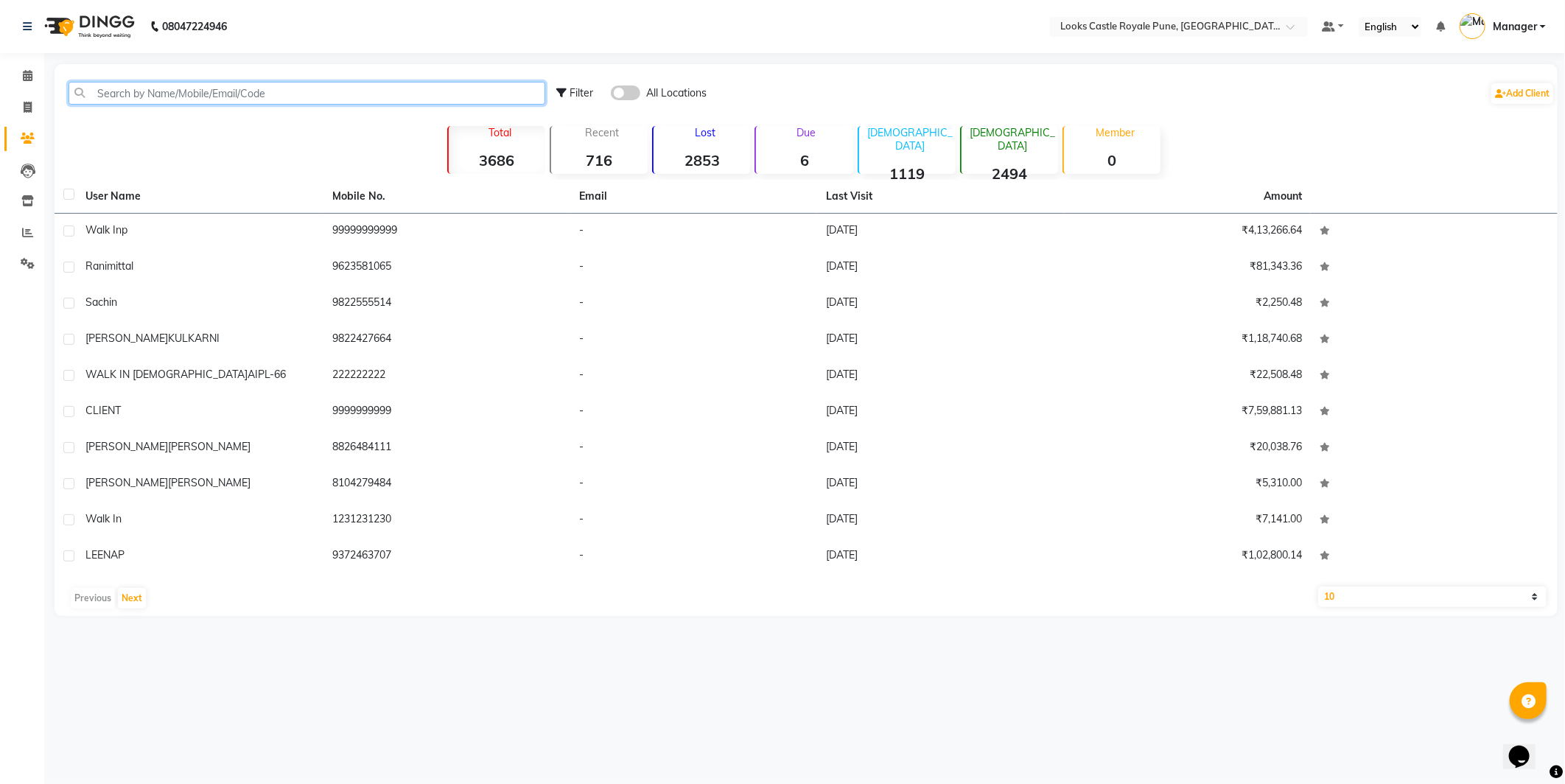
click at [215, 99] on input "text" at bounding box center [307, 93] width 477 height 23
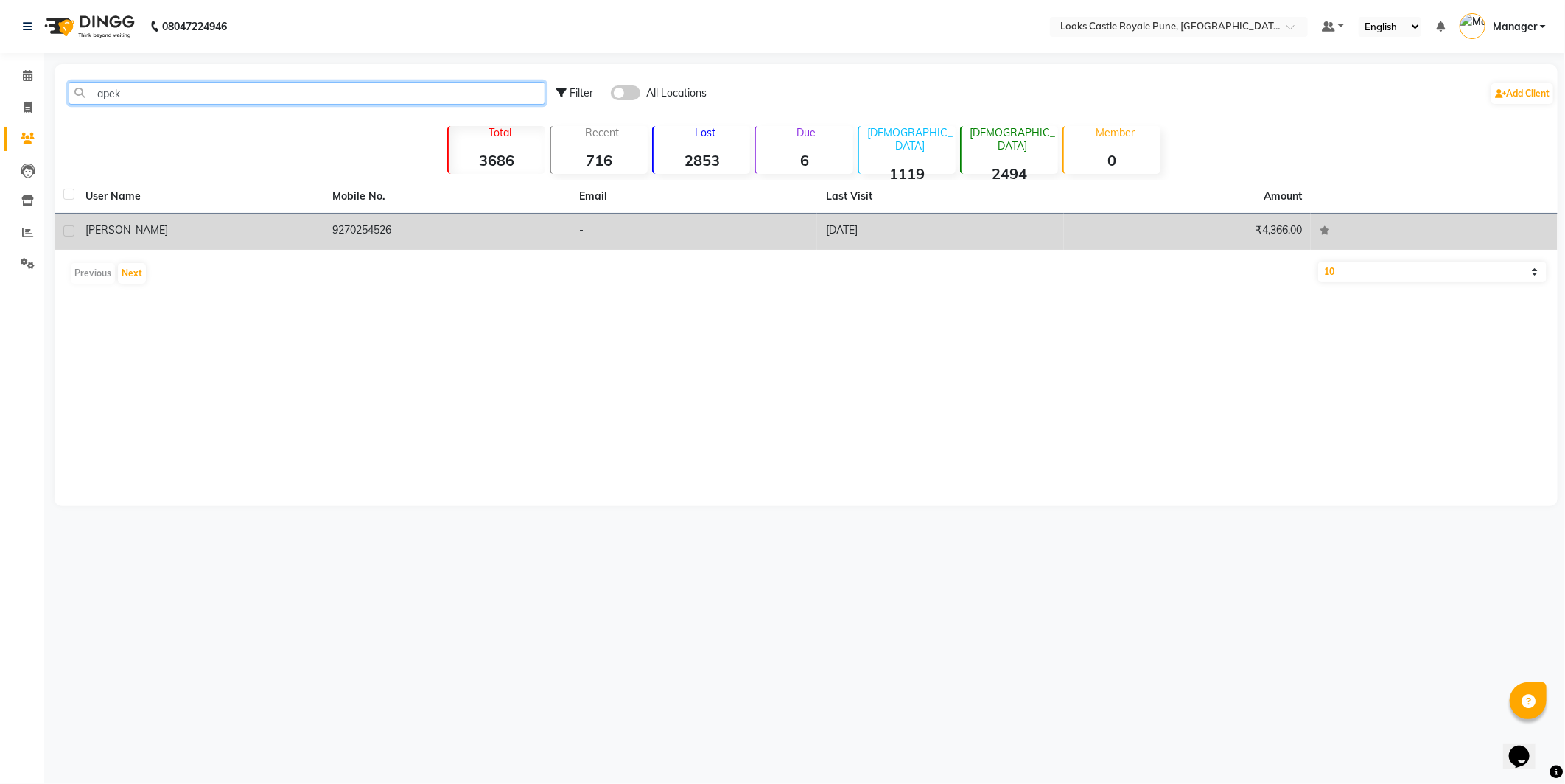
type input "apek"
click at [564, 239] on td "9270254526" at bounding box center [446, 231] width 247 height 36
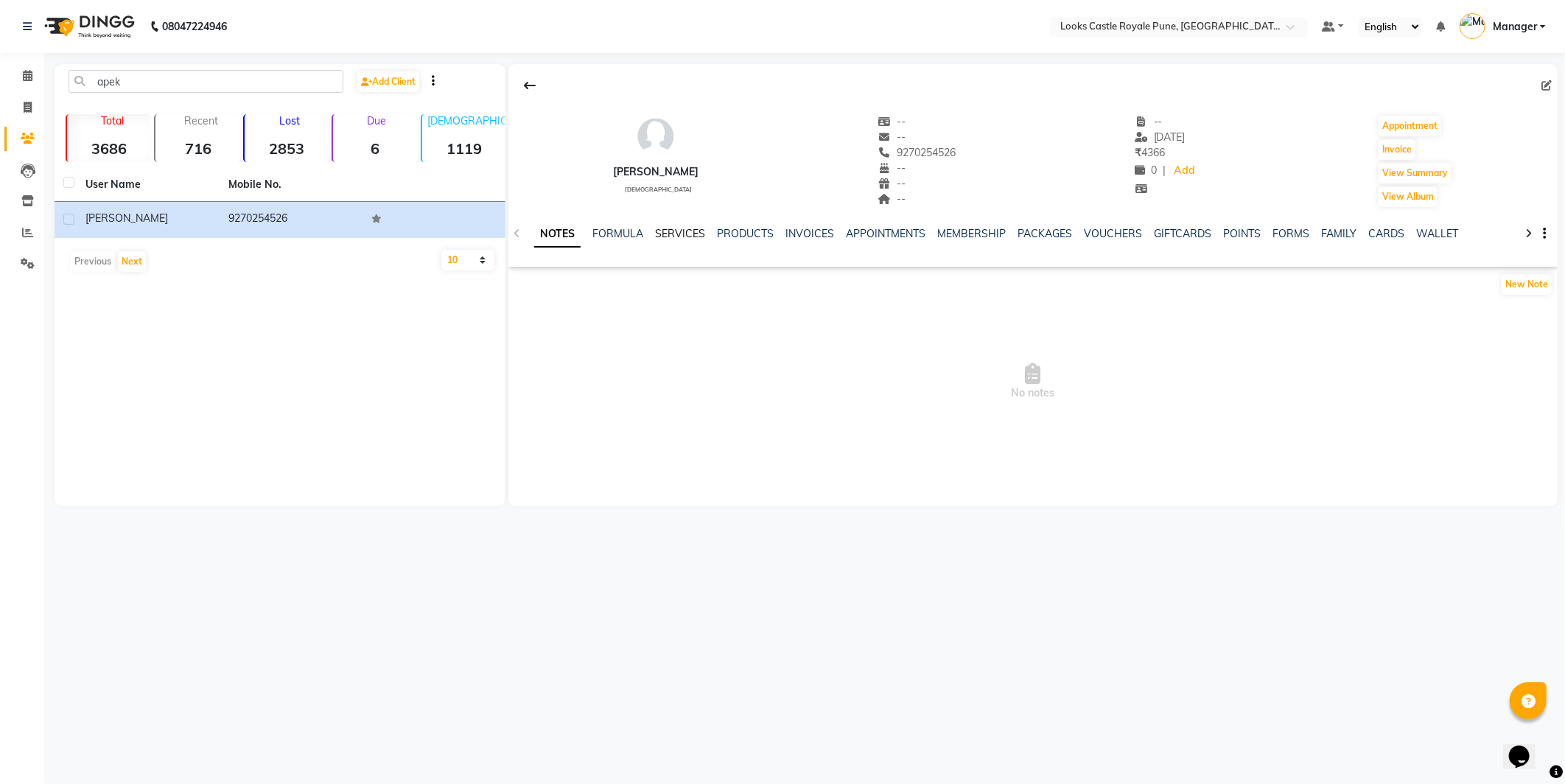
click at [680, 229] on link "SERVICES" at bounding box center [680, 233] width 50 height 13
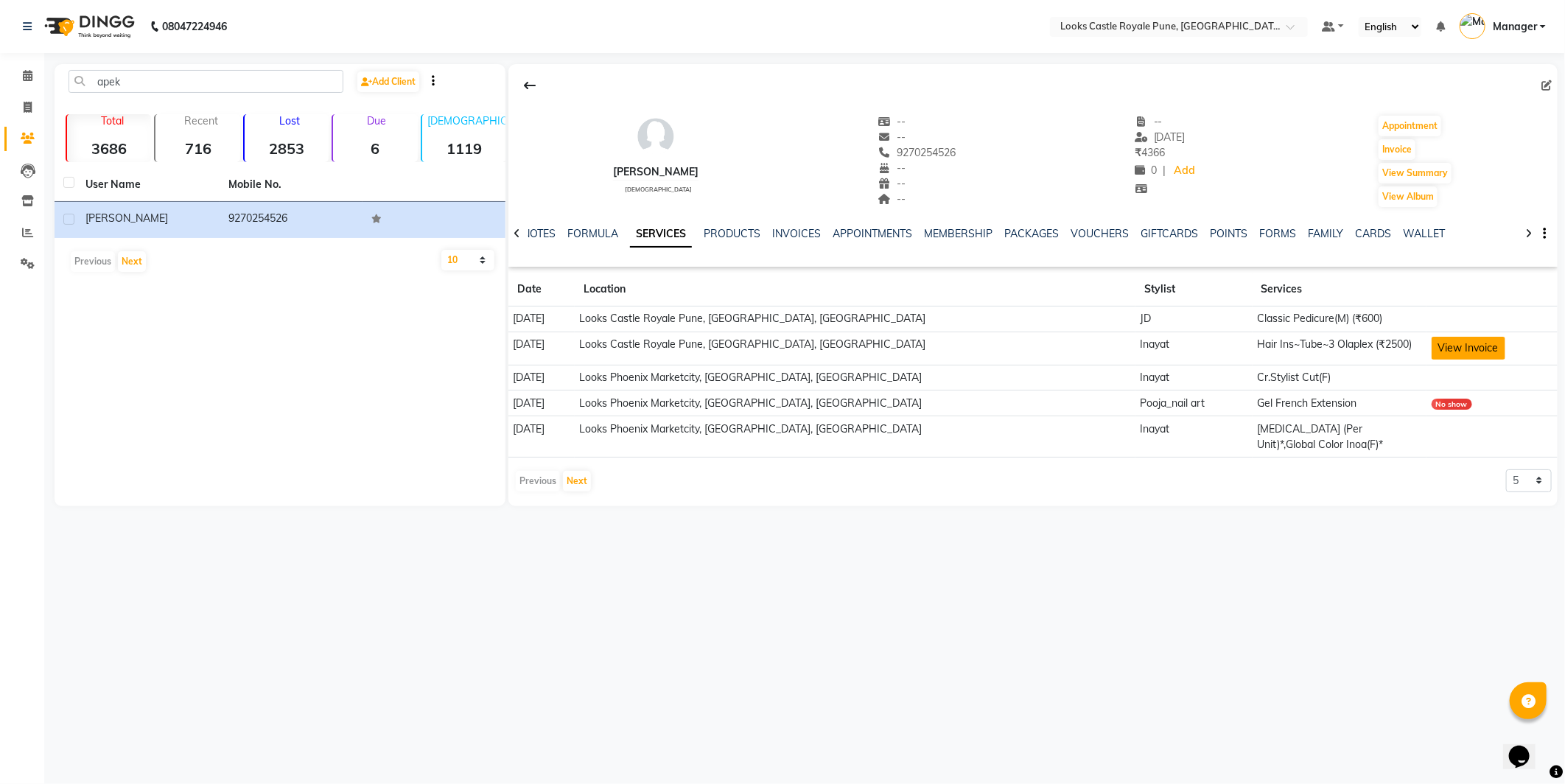
click at [1473, 344] on button "View Invoice" at bounding box center [1468, 348] width 74 height 23
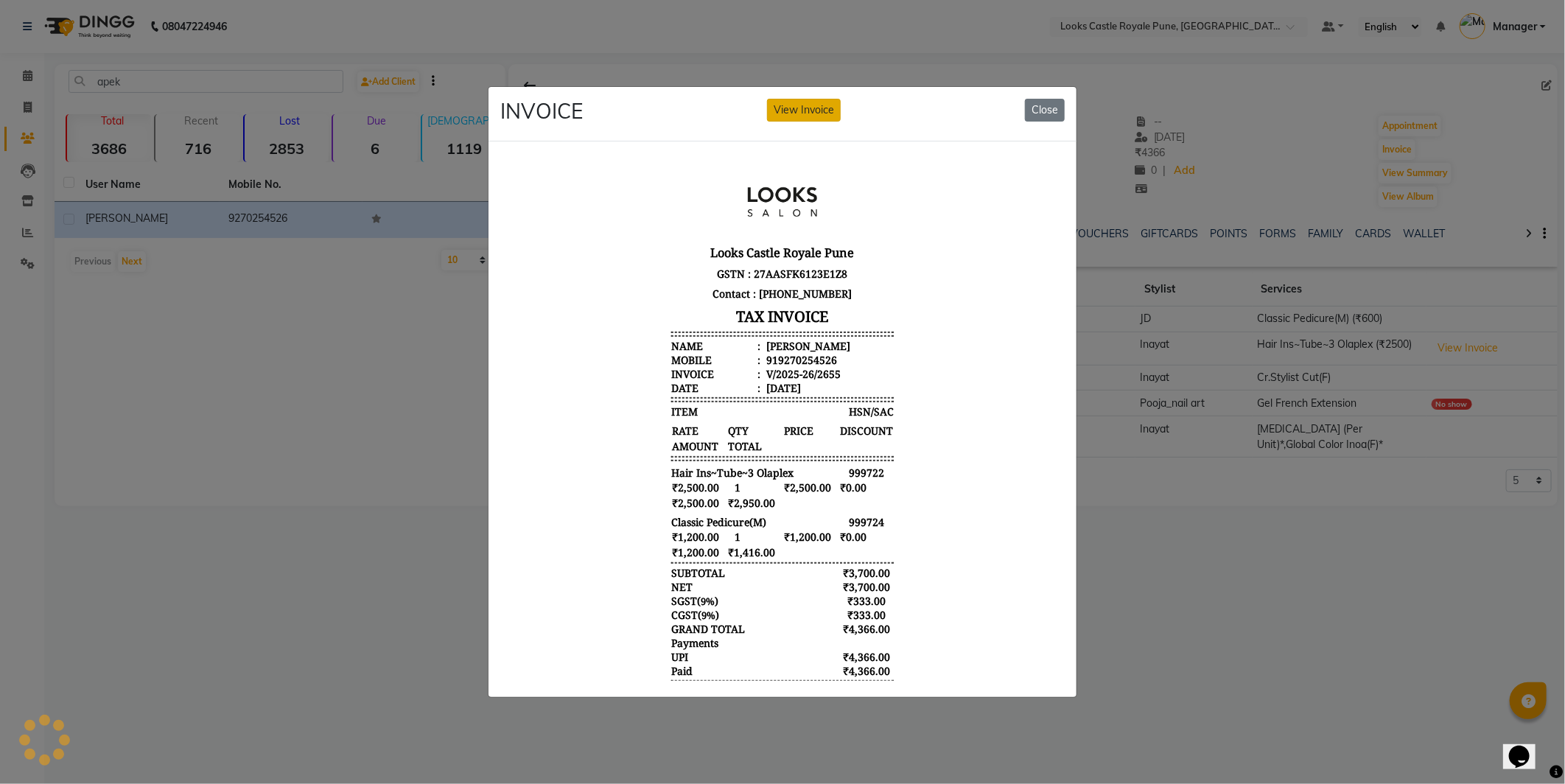
click at [822, 103] on button "View Invoice" at bounding box center [804, 110] width 74 height 23
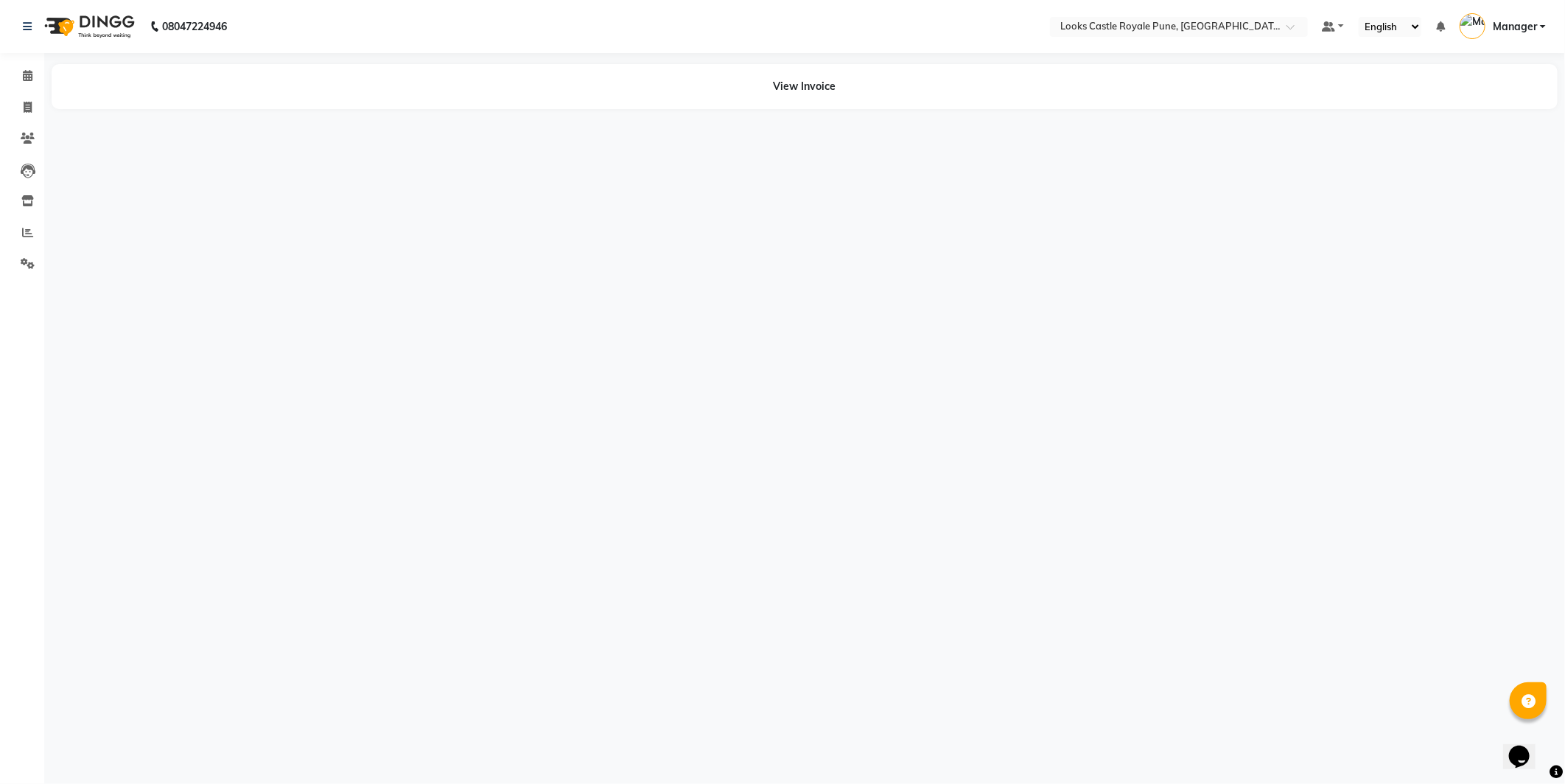
click at [797, 17] on nav "08047224946 Select Location × Looks Castle Royale Pune, Pune, Maharashtra Defau…" at bounding box center [782, 27] width 1565 height 53
click at [828, 62] on div "08047224946 Select Location × Looks Castle Royale Pune, Pune, Maharashtra Defau…" at bounding box center [782, 392] width 1565 height 784
click at [827, 82] on div "View Invoice" at bounding box center [805, 86] width 1506 height 44
click at [38, 101] on span at bounding box center [28, 108] width 26 height 17
select select "service"
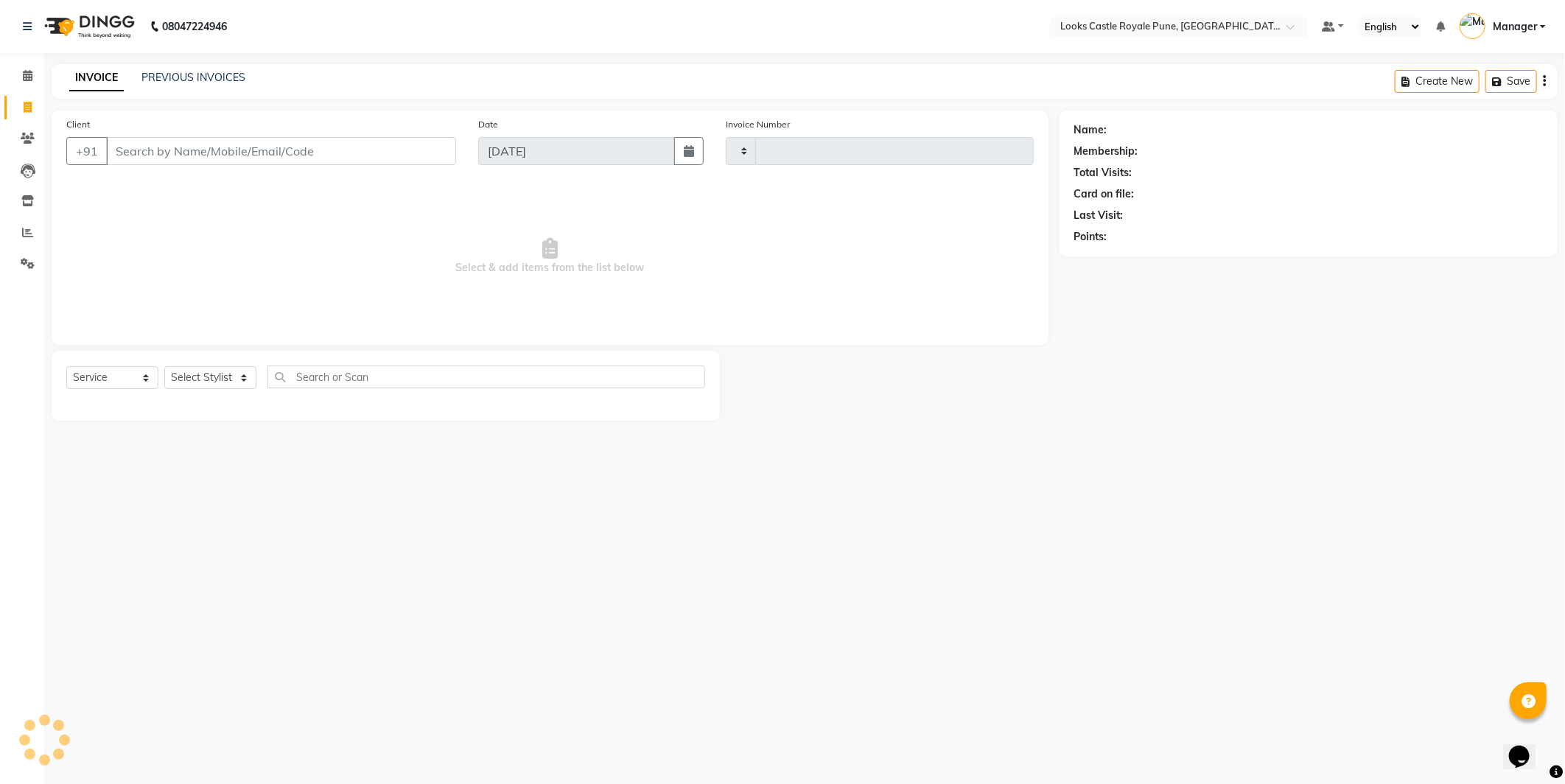
type input "2758"
select select "5915"
click at [153, 86] on div "INVOICE PREVIOUS INVOICES" at bounding box center [158, 78] width 212 height 17
click at [189, 75] on link "PREVIOUS INVOICES" at bounding box center [193, 77] width 104 height 13
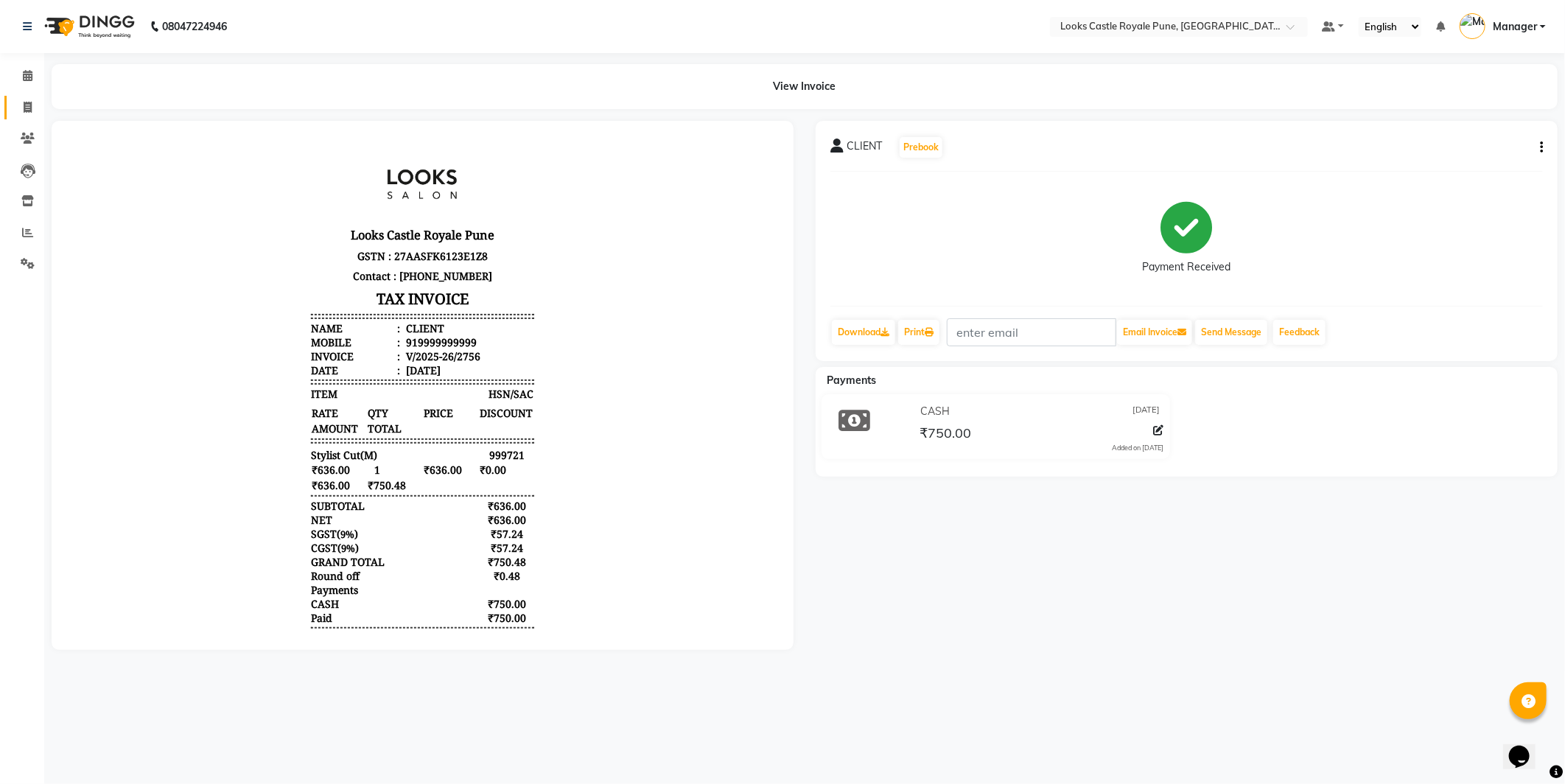
click at [26, 98] on link "Invoice" at bounding box center [22, 108] width 36 height 24
select select "service"
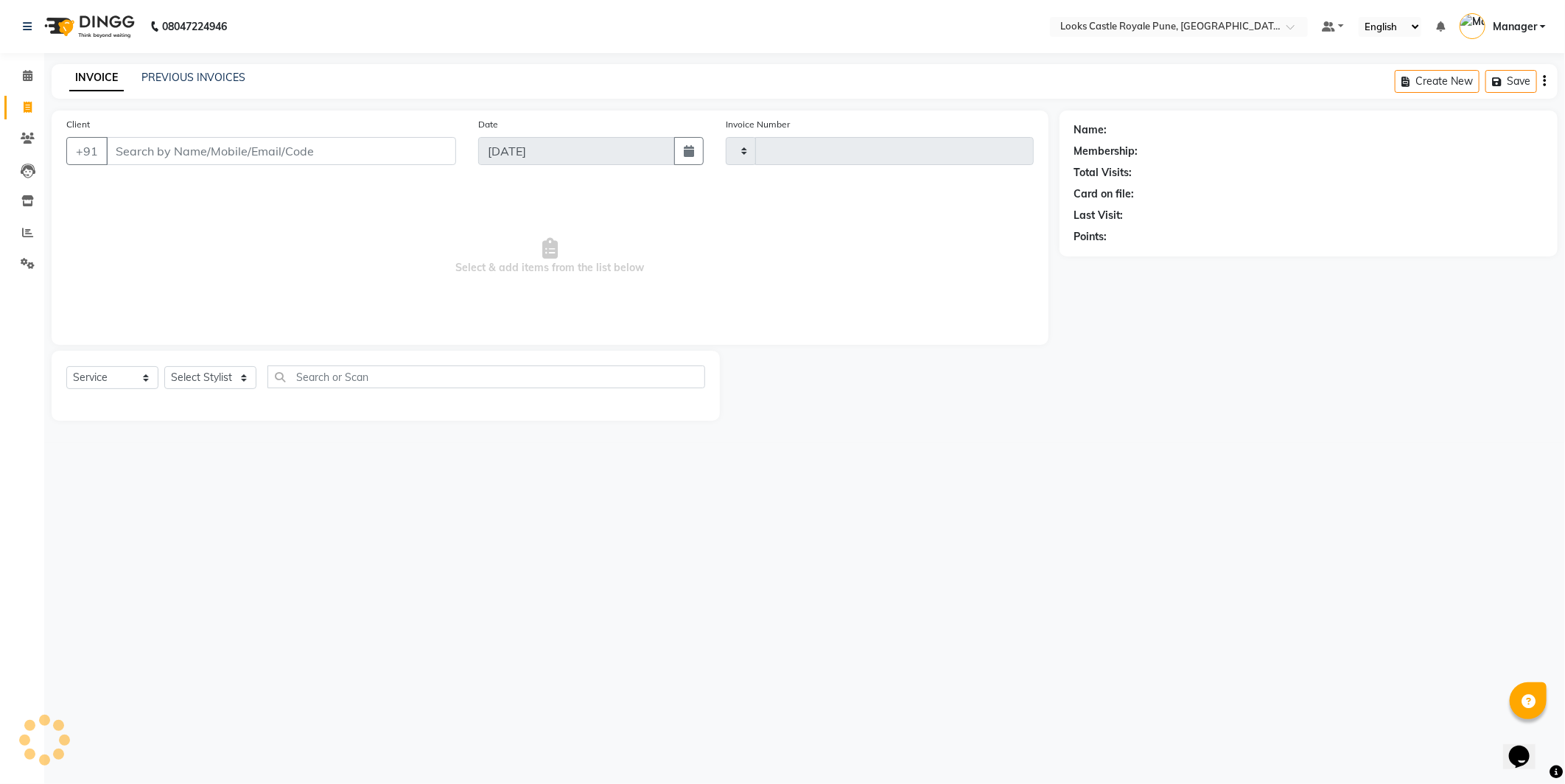
type input "2758"
select select "5915"
drag, startPoint x: 163, startPoint y: 57, endPoint x: 169, endPoint y: 67, distance: 11.7
click at [164, 57] on div "08047224946 Select Location × Looks Castle Royale Pune, [GEOGRAPHIC_DATA], [GEO…" at bounding box center [782, 392] width 1565 height 784
click at [171, 70] on div "PREVIOUS INVOICES" at bounding box center [193, 77] width 104 height 15
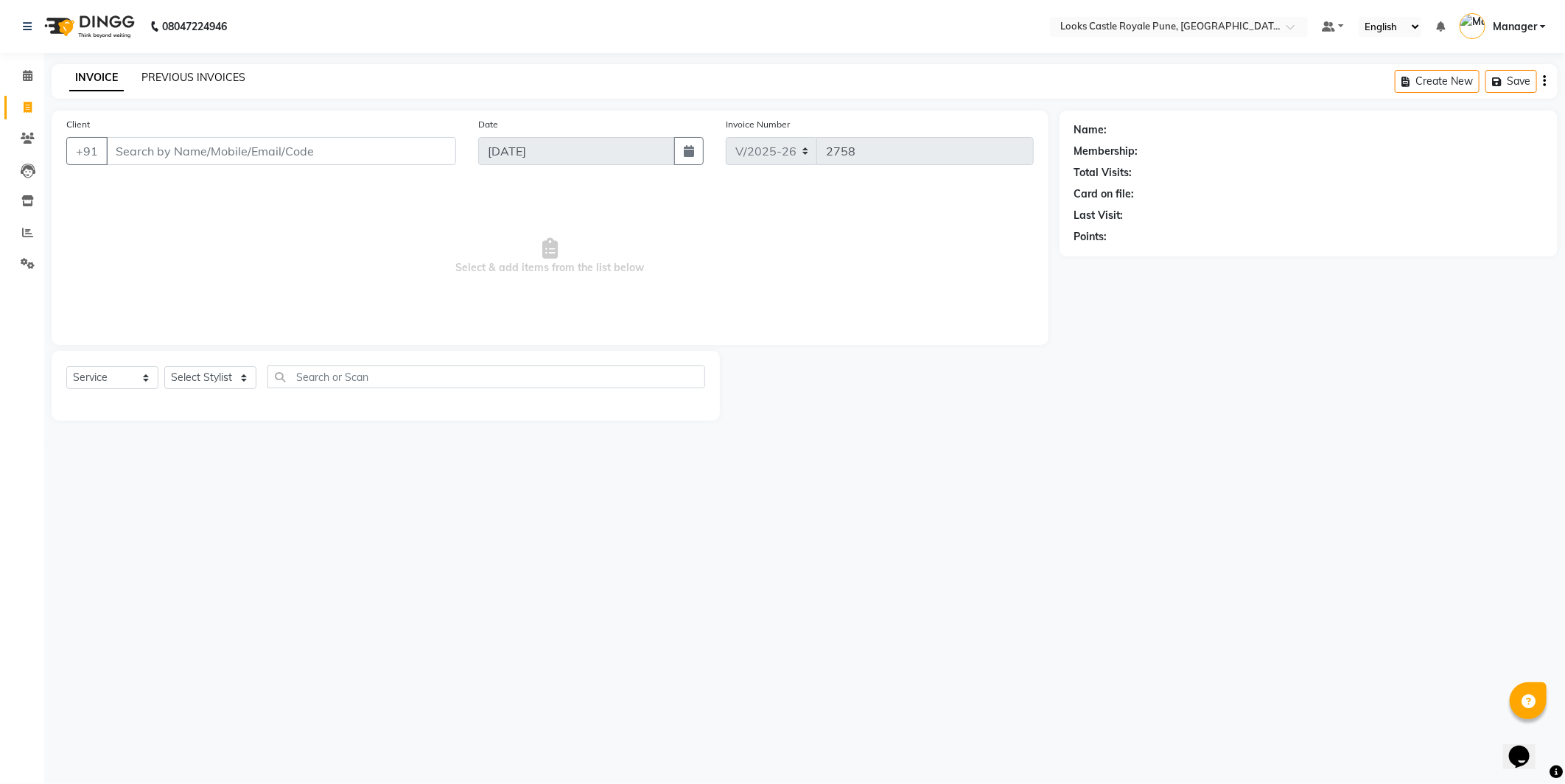
click at [175, 74] on link "PREVIOUS INVOICES" at bounding box center [193, 77] width 104 height 13
select select "5915"
select select "service"
click at [20, 138] on icon at bounding box center [28, 138] width 14 height 11
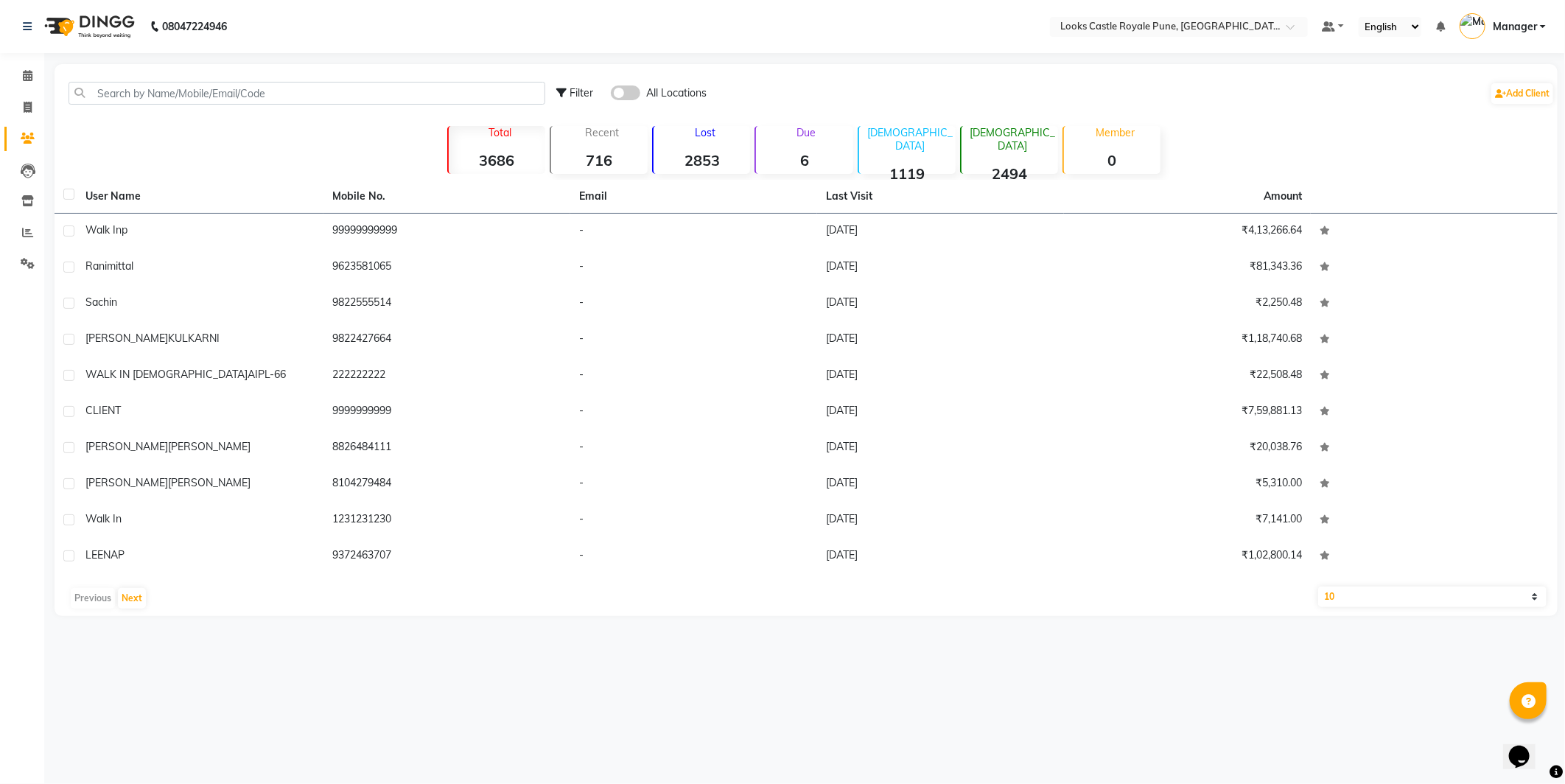
click at [142, 105] on div "Filter All Locations Add Client" at bounding box center [807, 93] width 1497 height 46
click at [138, 84] on input "text" at bounding box center [307, 93] width 477 height 23
type input "s"
click at [627, 96] on span at bounding box center [625, 93] width 29 height 15
click at [611, 95] on input "checkbox" at bounding box center [611, 95] width 0 height 0
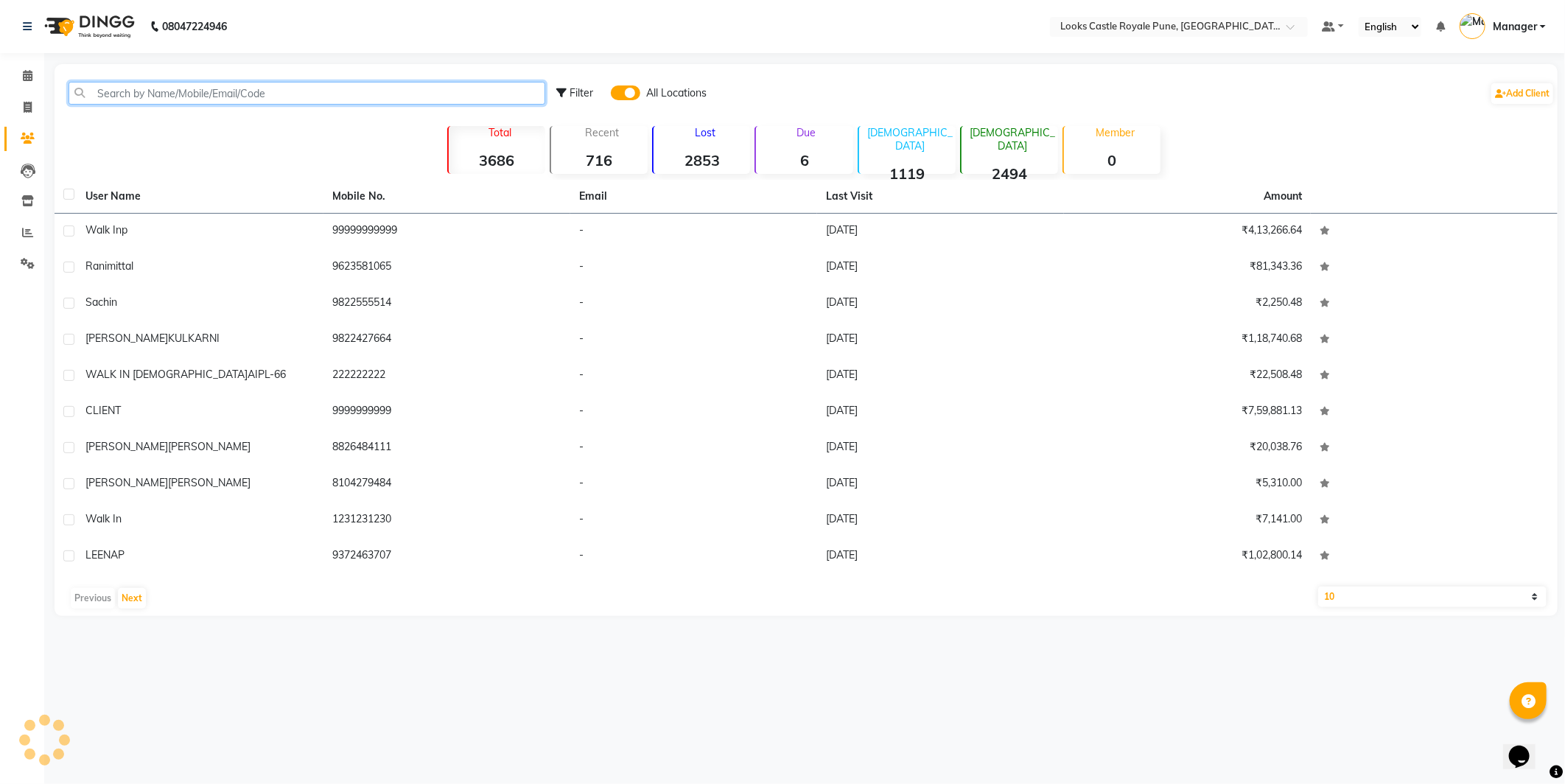
click at [366, 86] on input "text" at bounding box center [307, 93] width 477 height 23
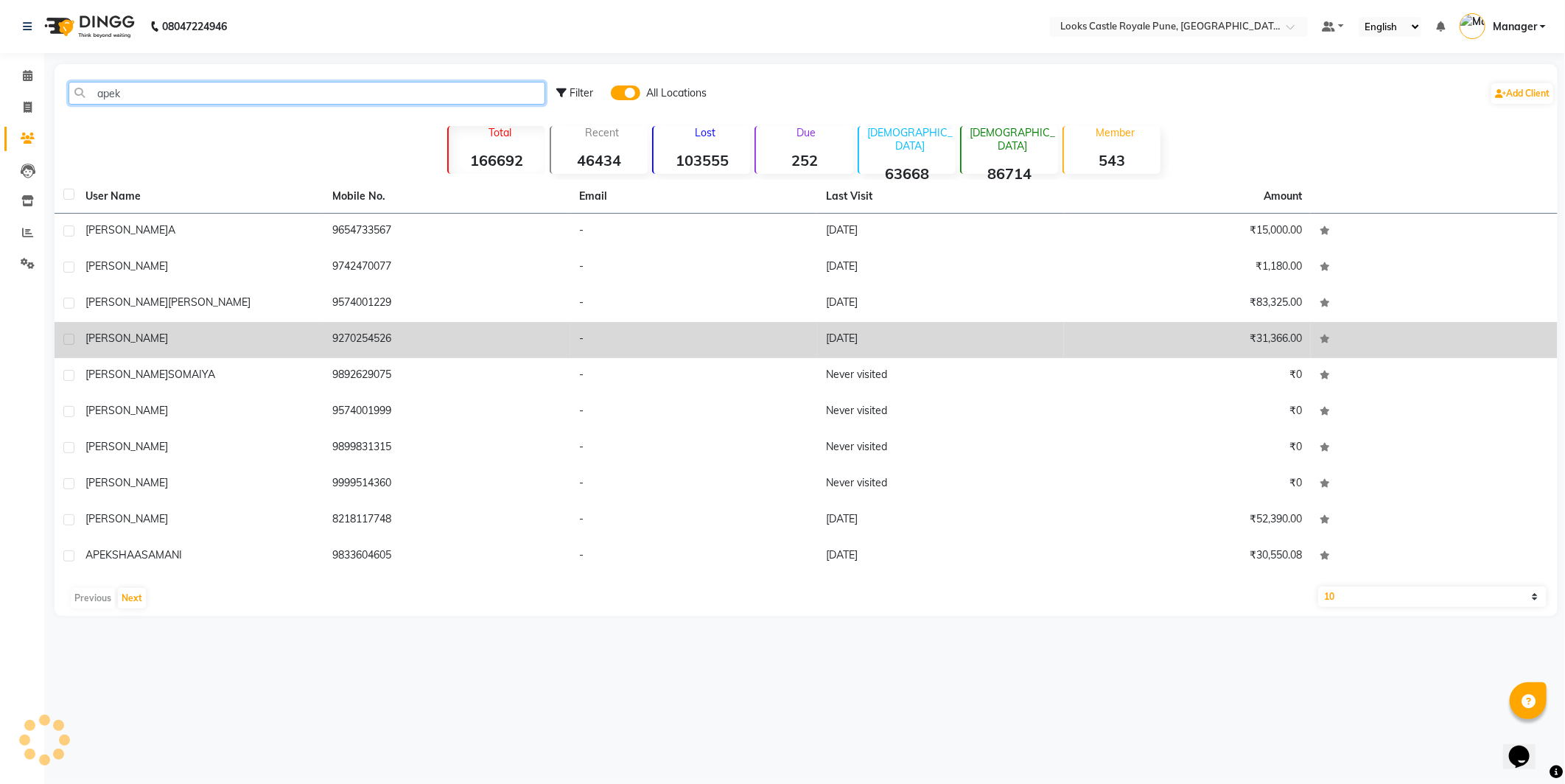
type input "apek"
click at [174, 352] on td "apeksha" at bounding box center [199, 340] width 247 height 36
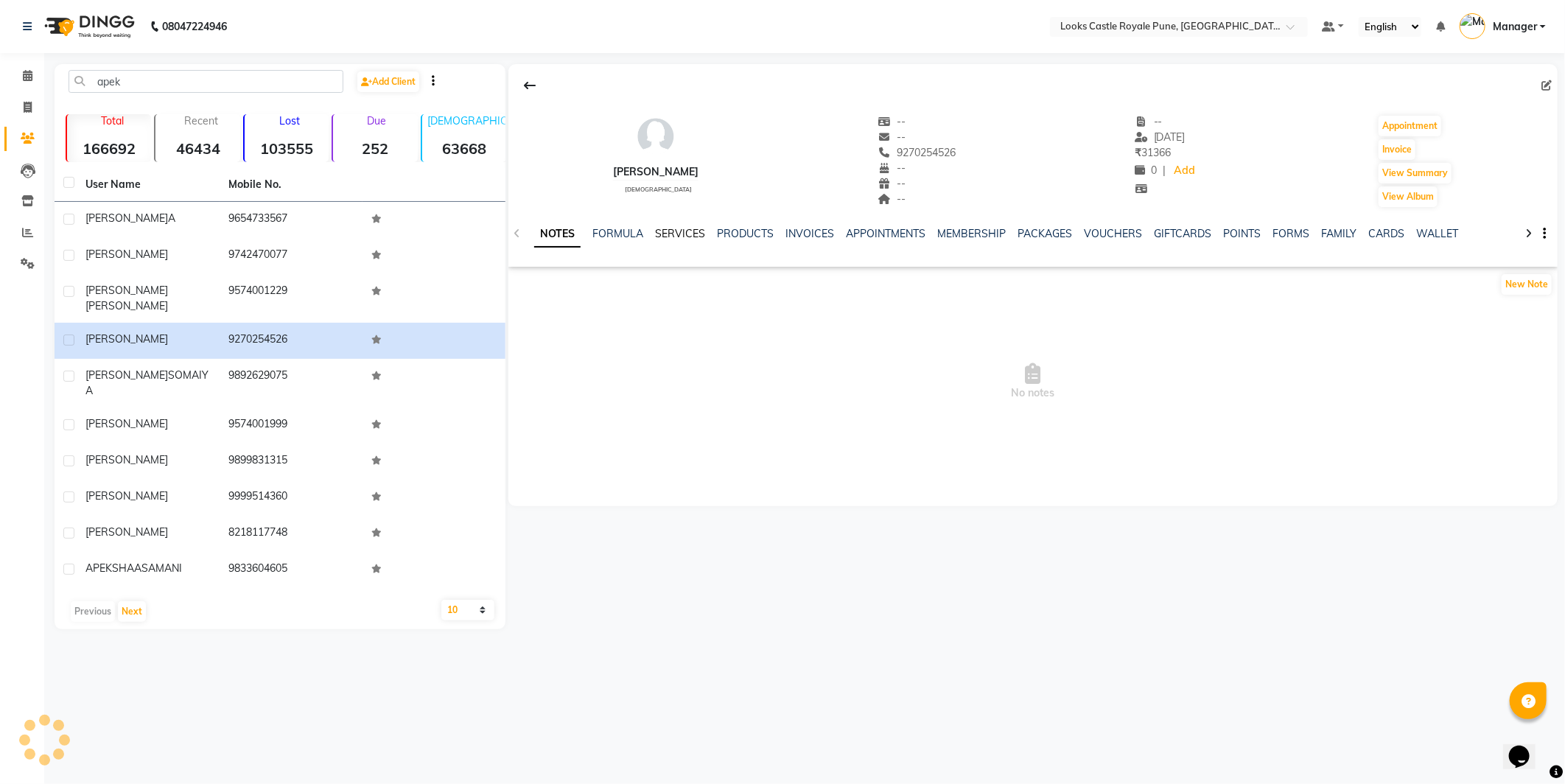
click at [681, 232] on link "SERVICES" at bounding box center [680, 233] width 50 height 13
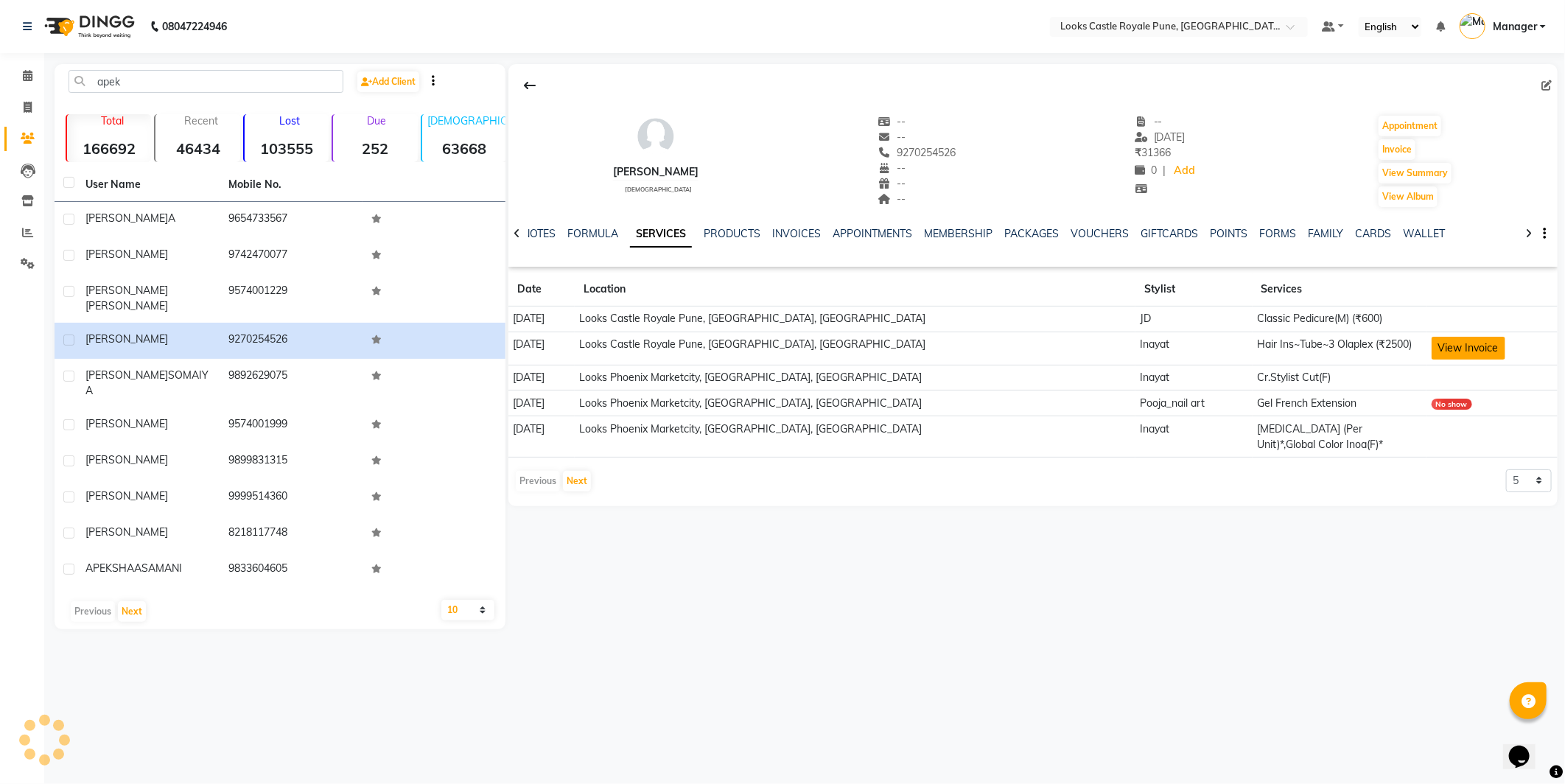
click at [1447, 344] on button "View Invoice" at bounding box center [1468, 348] width 74 height 23
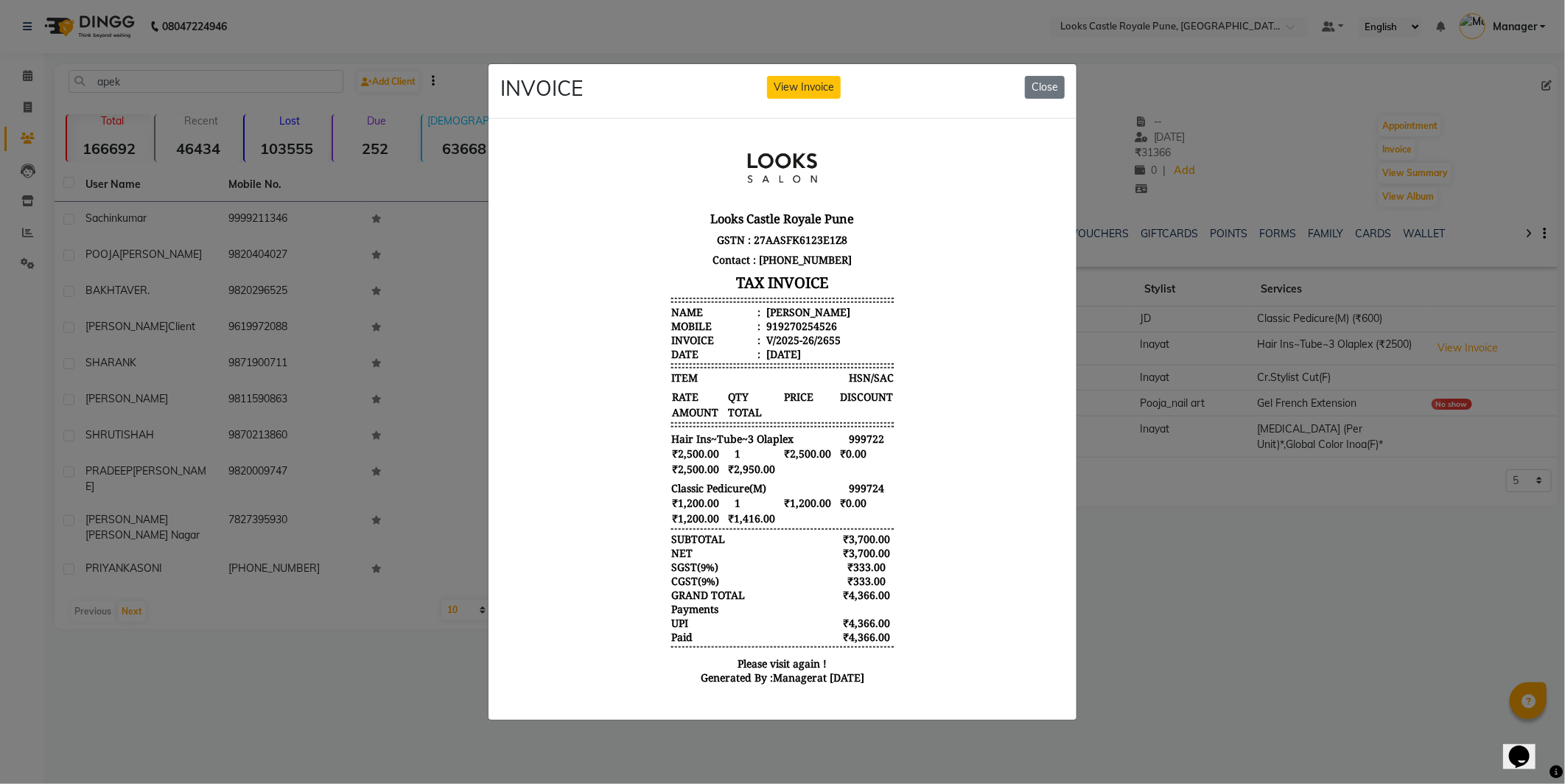
scroll to position [12, 0]
click at [1046, 77] on button "Close" at bounding box center [1044, 87] width 40 height 23
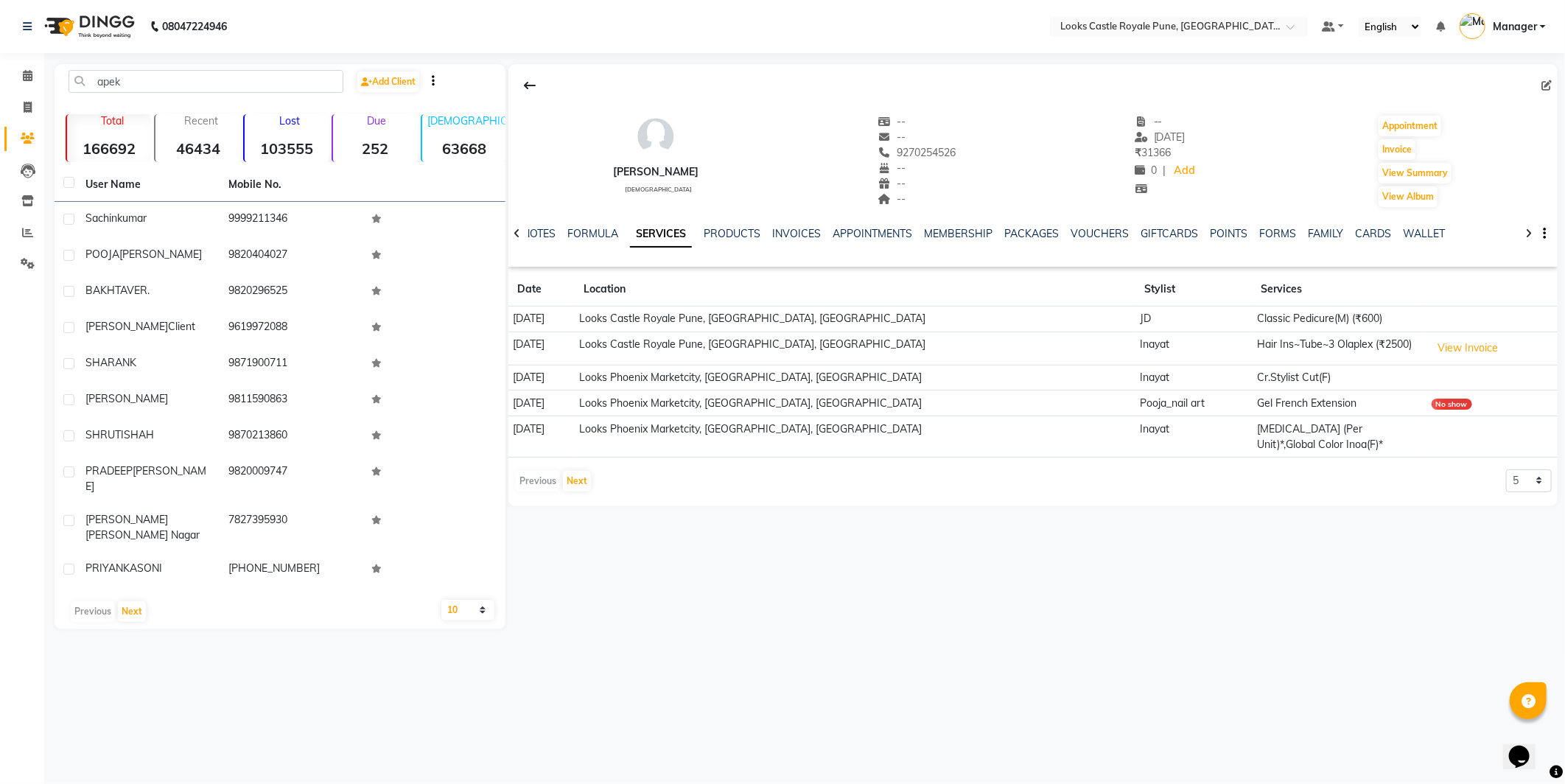
drag, startPoint x: 1461, startPoint y: 368, endPoint x: 1421, endPoint y: 361, distance: 40.6
click at [1379, 343] on td "Hair Ins~Tube~3 Olaplex (₹2500)" at bounding box center [1339, 347] width 174 height 33
click at [1431, 349] on button "View Invoice" at bounding box center [1468, 348] width 74 height 23
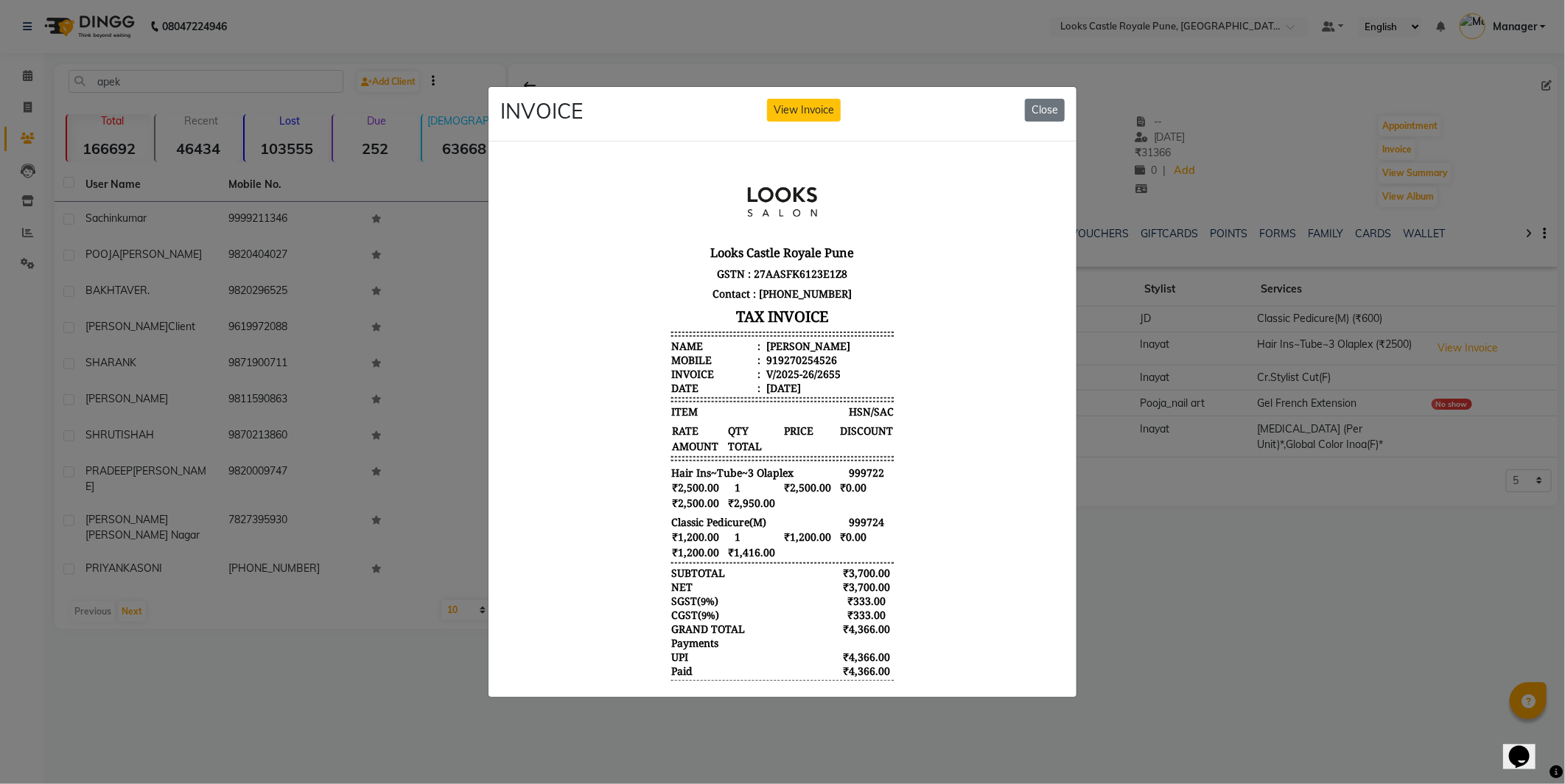
scroll to position [0, 0]
